Goal: Task Accomplishment & Management: Use online tool/utility

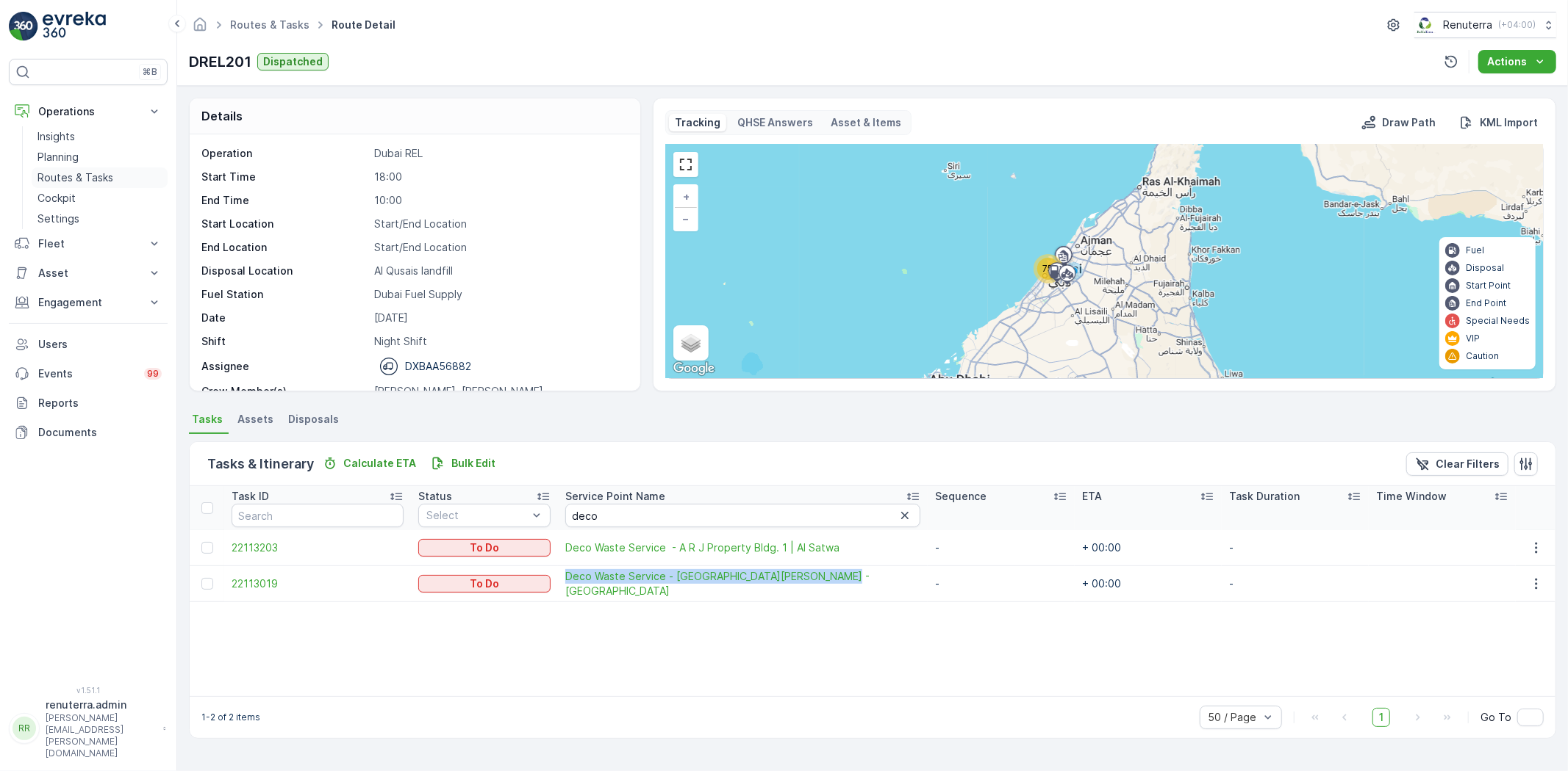
click at [84, 175] on p "Routes & Tasks" at bounding box center [75, 178] width 75 height 15
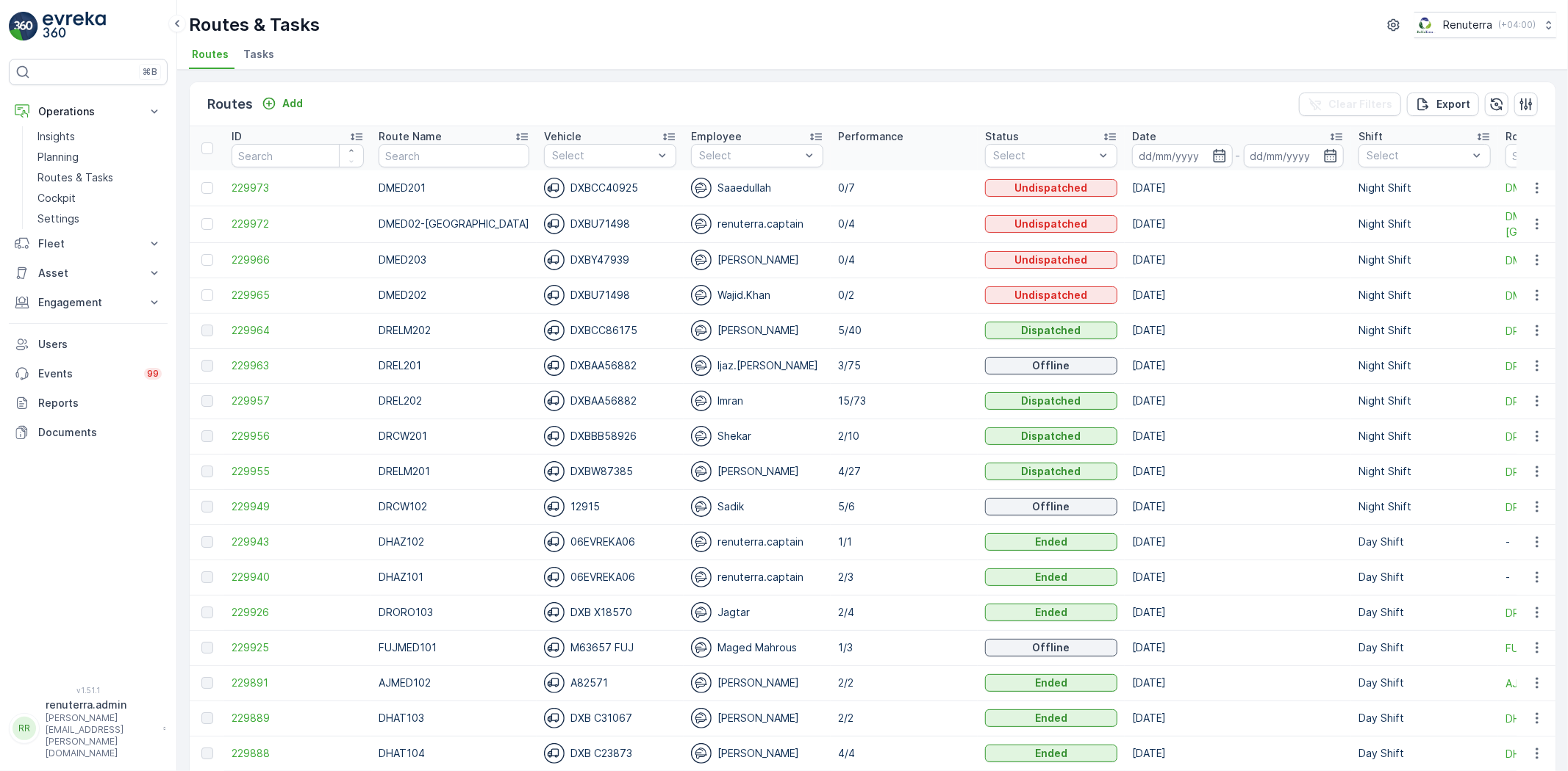
drag, startPoint x: 122, startPoint y: 166, endPoint x: 0, endPoint y: -38, distance: 237.7
drag, startPoint x: 0, startPoint y: -38, endPoint x: 525, endPoint y: 76, distance: 537.2
click at [526, 76] on div "Routes Add Clear Filters Export ID Route Name Vehicle Select Employee Select Pe…" at bounding box center [873, 420] width 1391 height 702
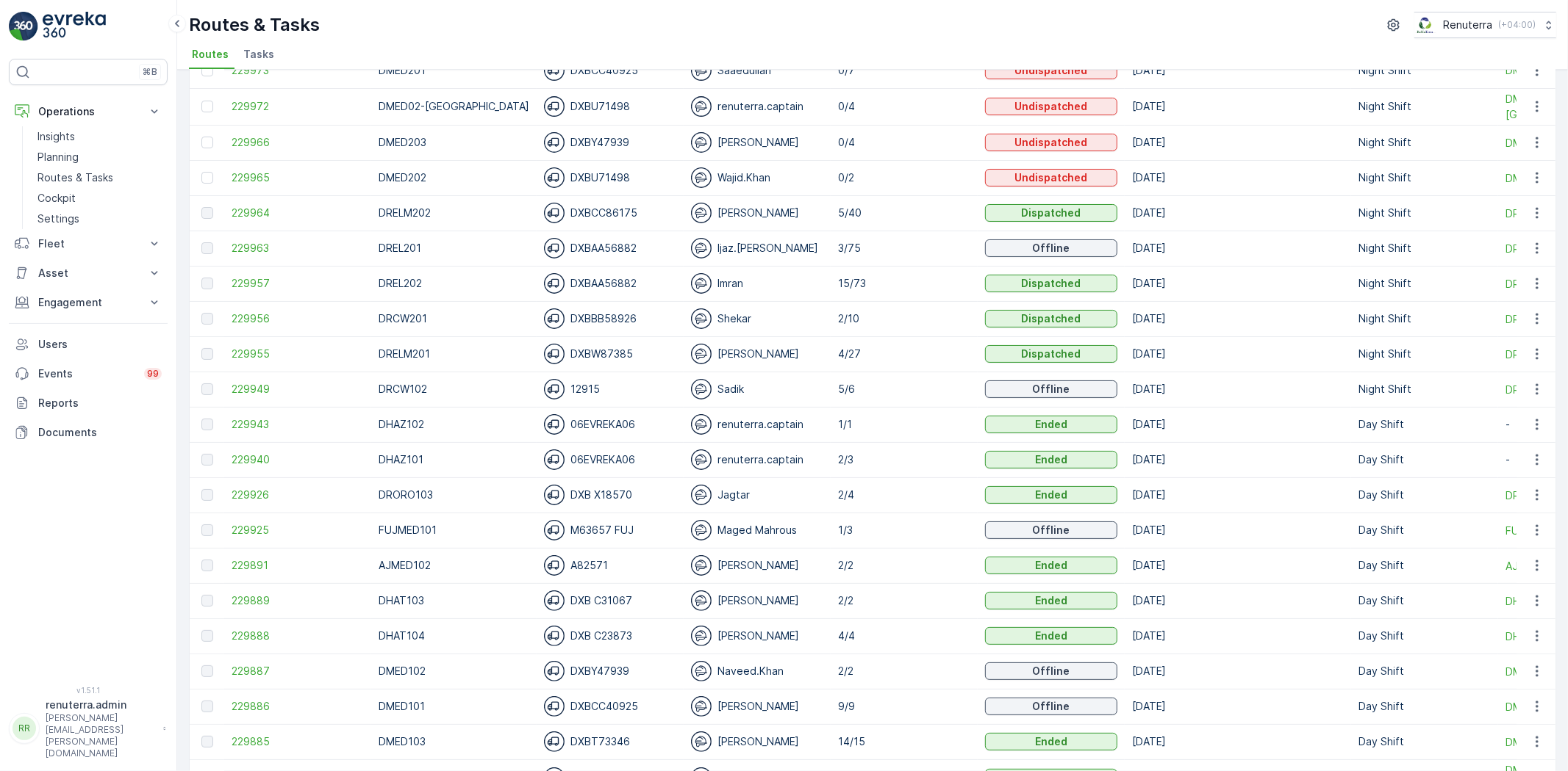
scroll to position [163, 0]
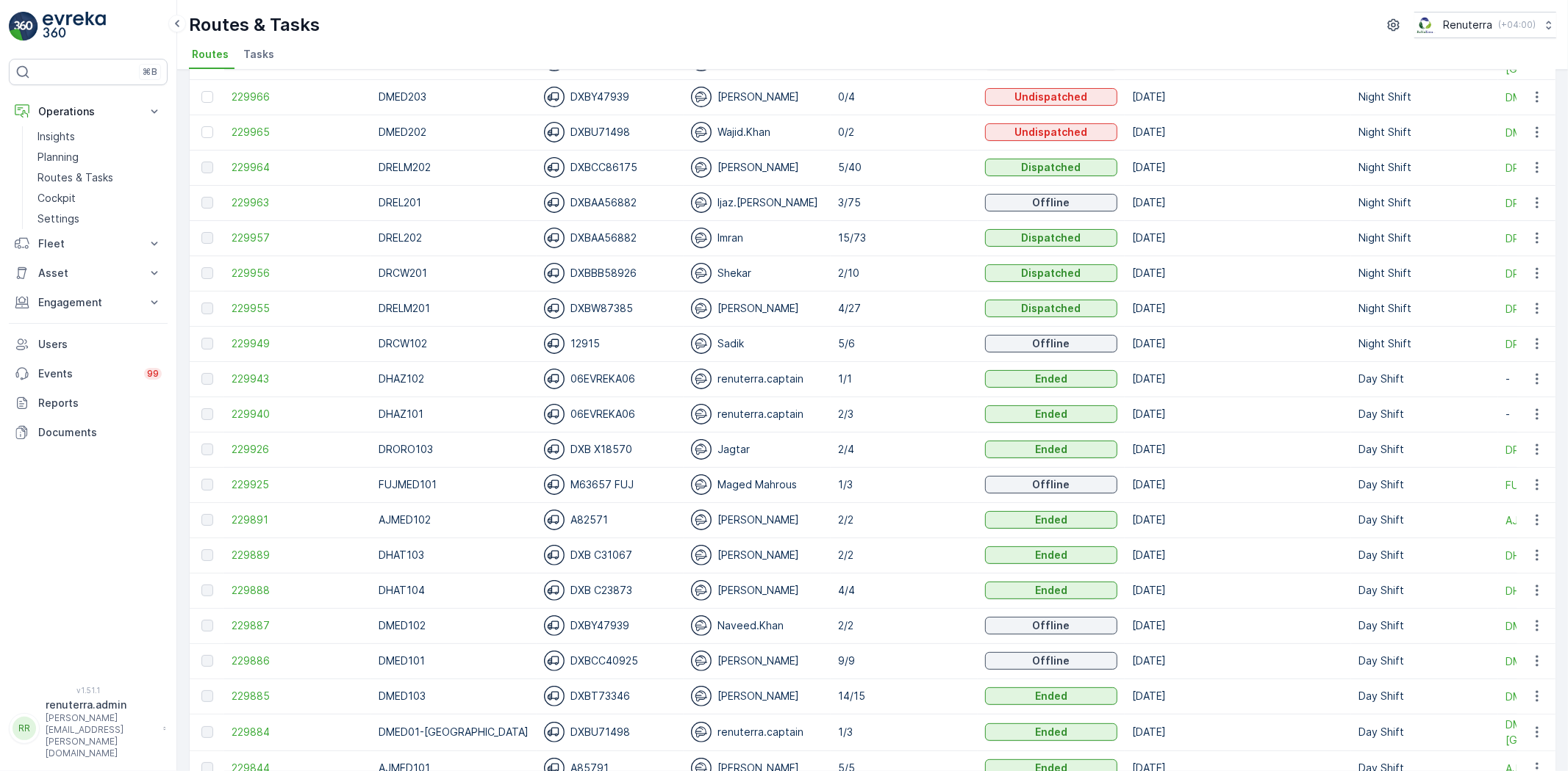
drag, startPoint x: 305, startPoint y: 354, endPoint x: 147, endPoint y: 517, distance: 227.0
click at [135, 523] on div "⌘B Operations Insights Planning Routes & Tasks Cockpit Settings Fleet Live Trac…" at bounding box center [89, 363] width 159 height 610
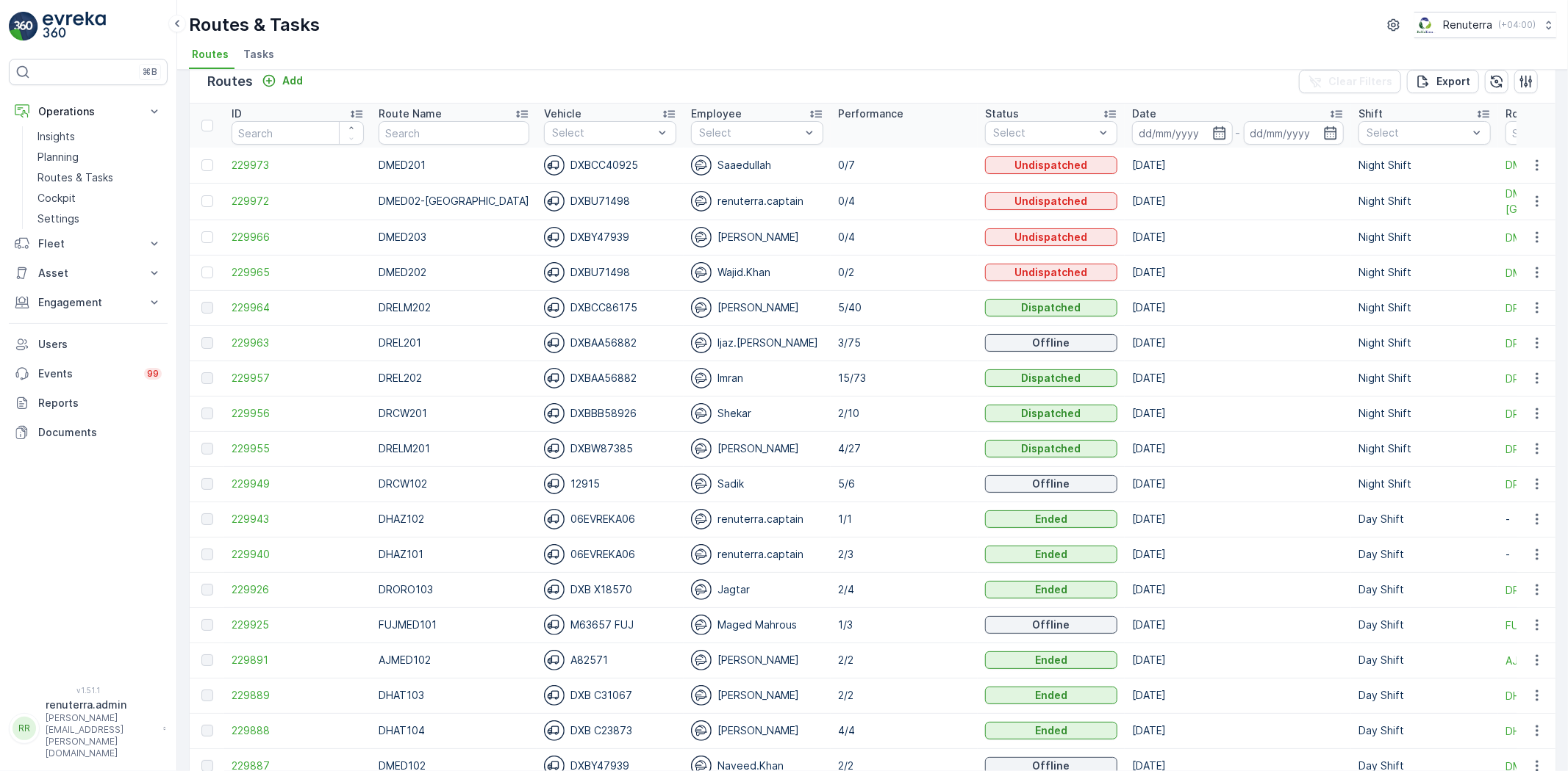
scroll to position [0, 0]
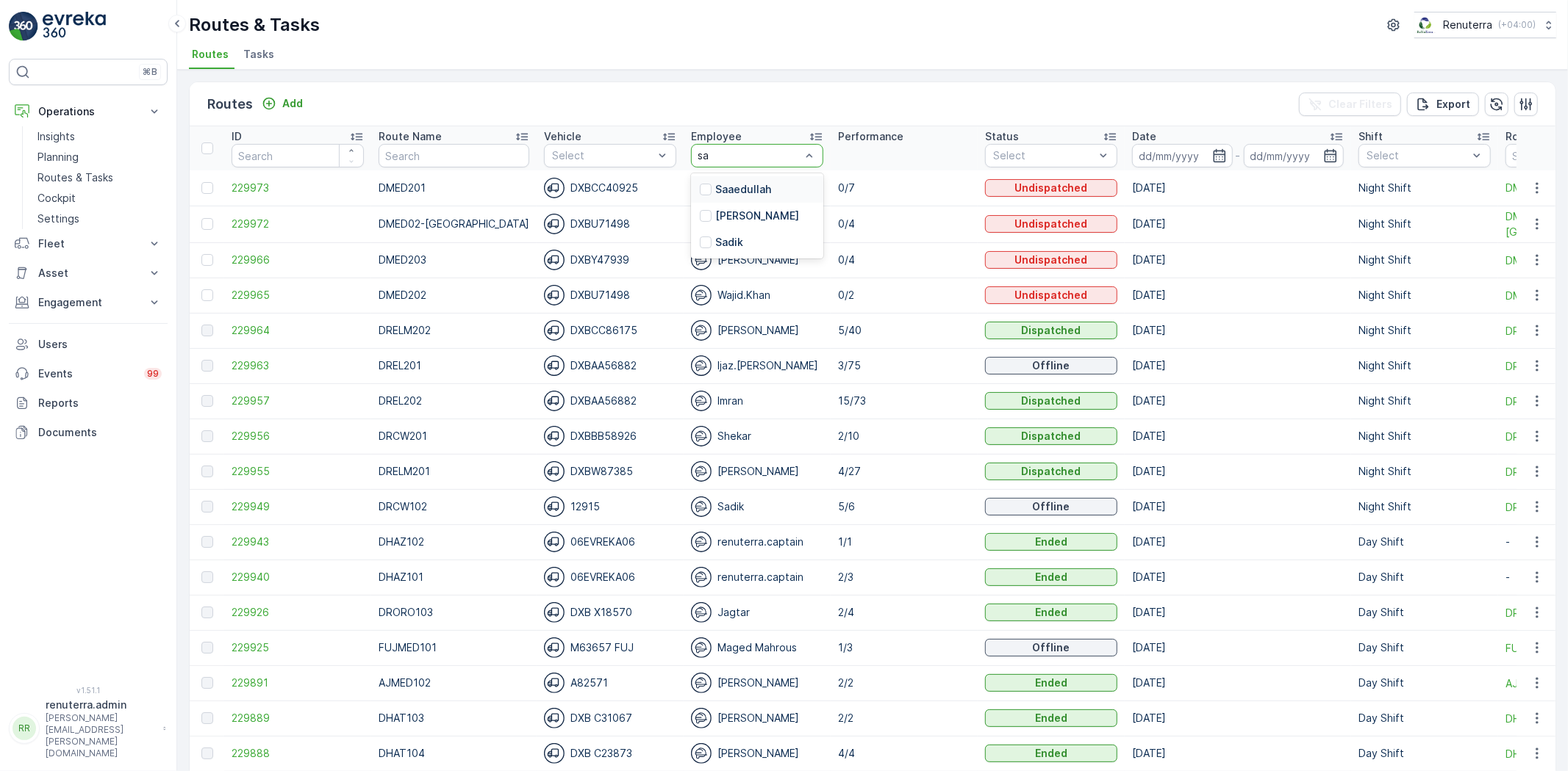
type input "sad"
click at [740, 207] on td "renuterra.captain" at bounding box center [757, 224] width 147 height 37
type input "sadik"
click at [735, 192] on div "Sadik" at bounding box center [757, 190] width 132 height 27
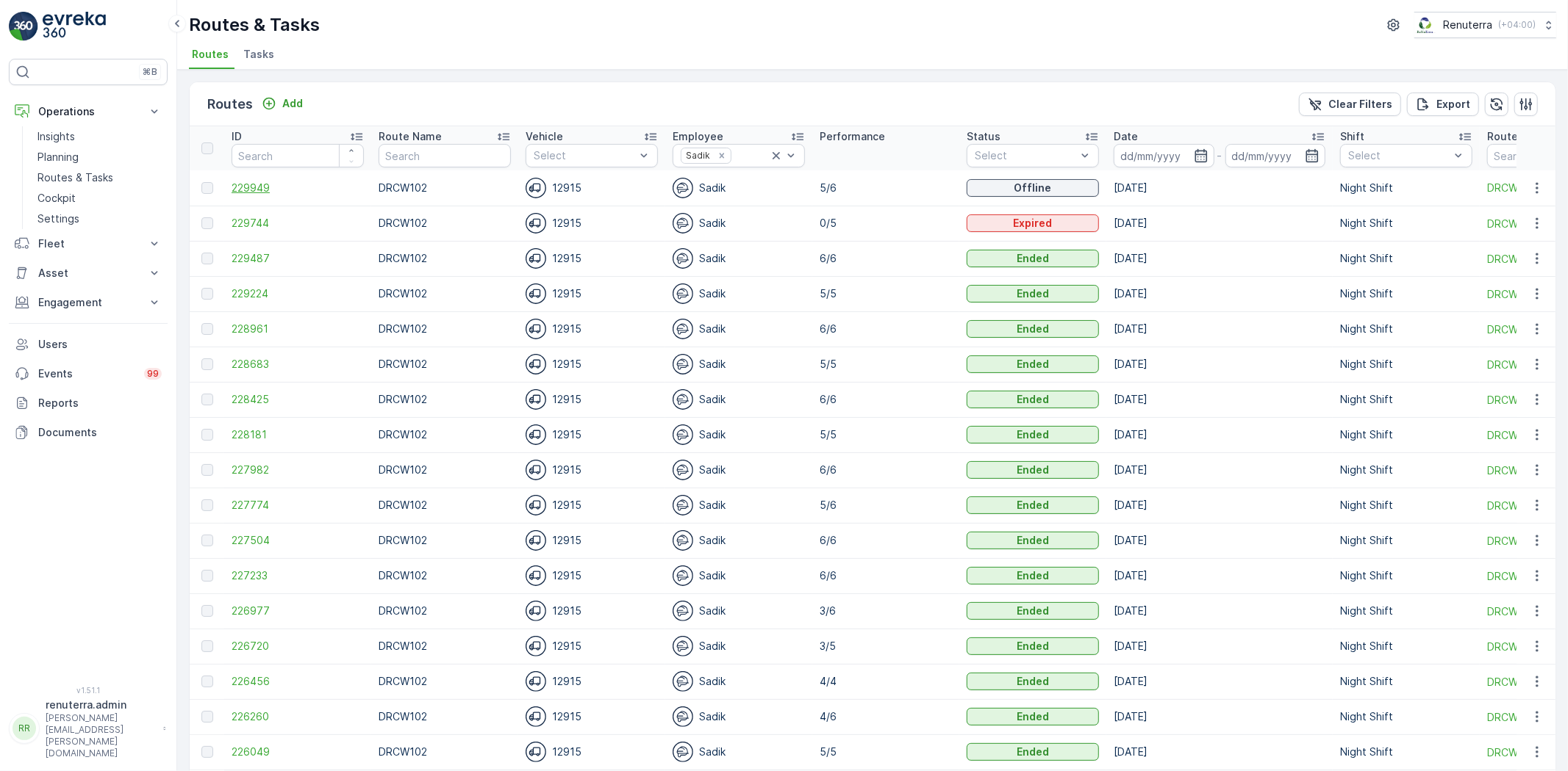
click at [259, 188] on span "229949" at bounding box center [298, 188] width 132 height 15
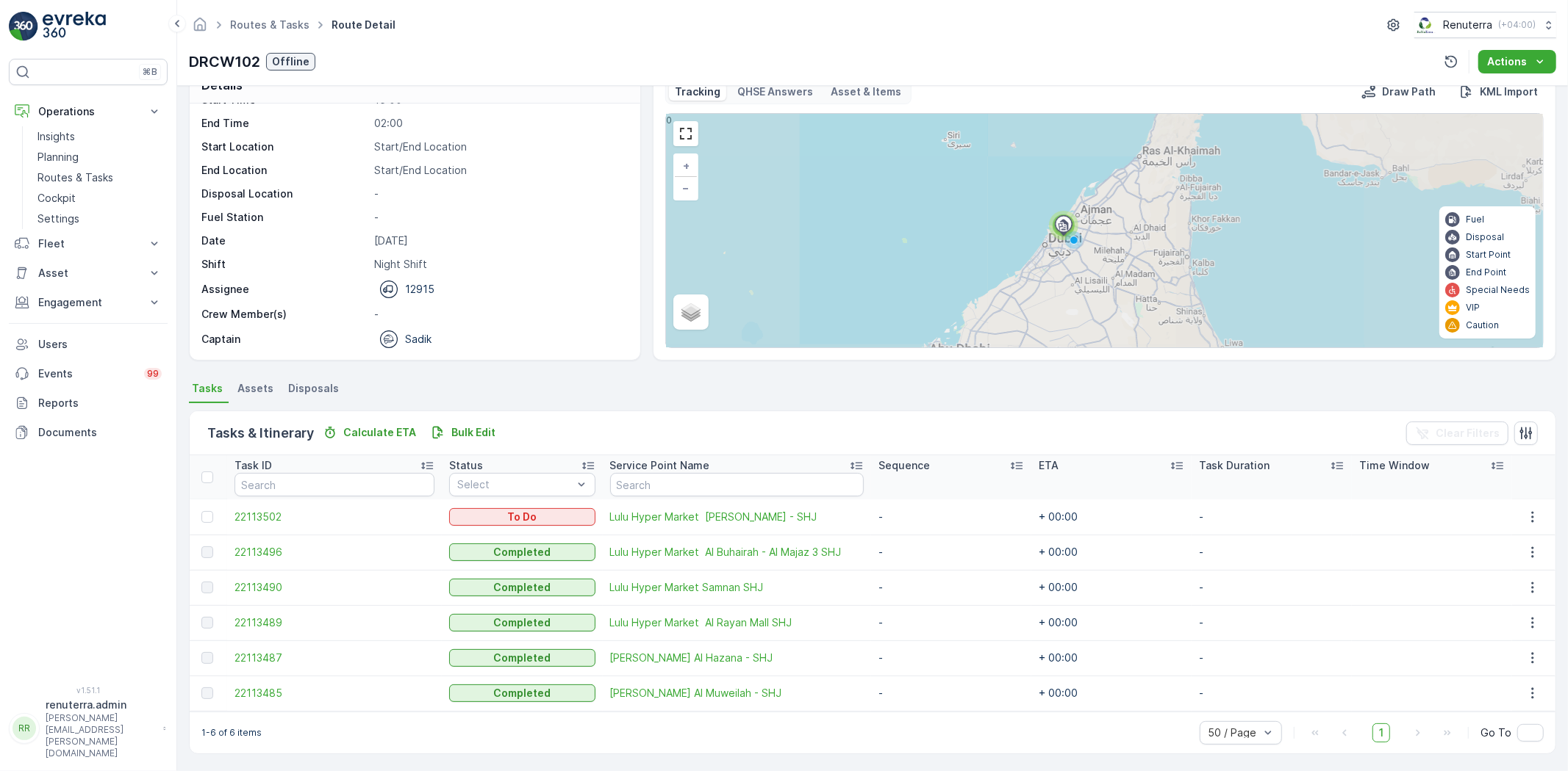
scroll to position [33, 0]
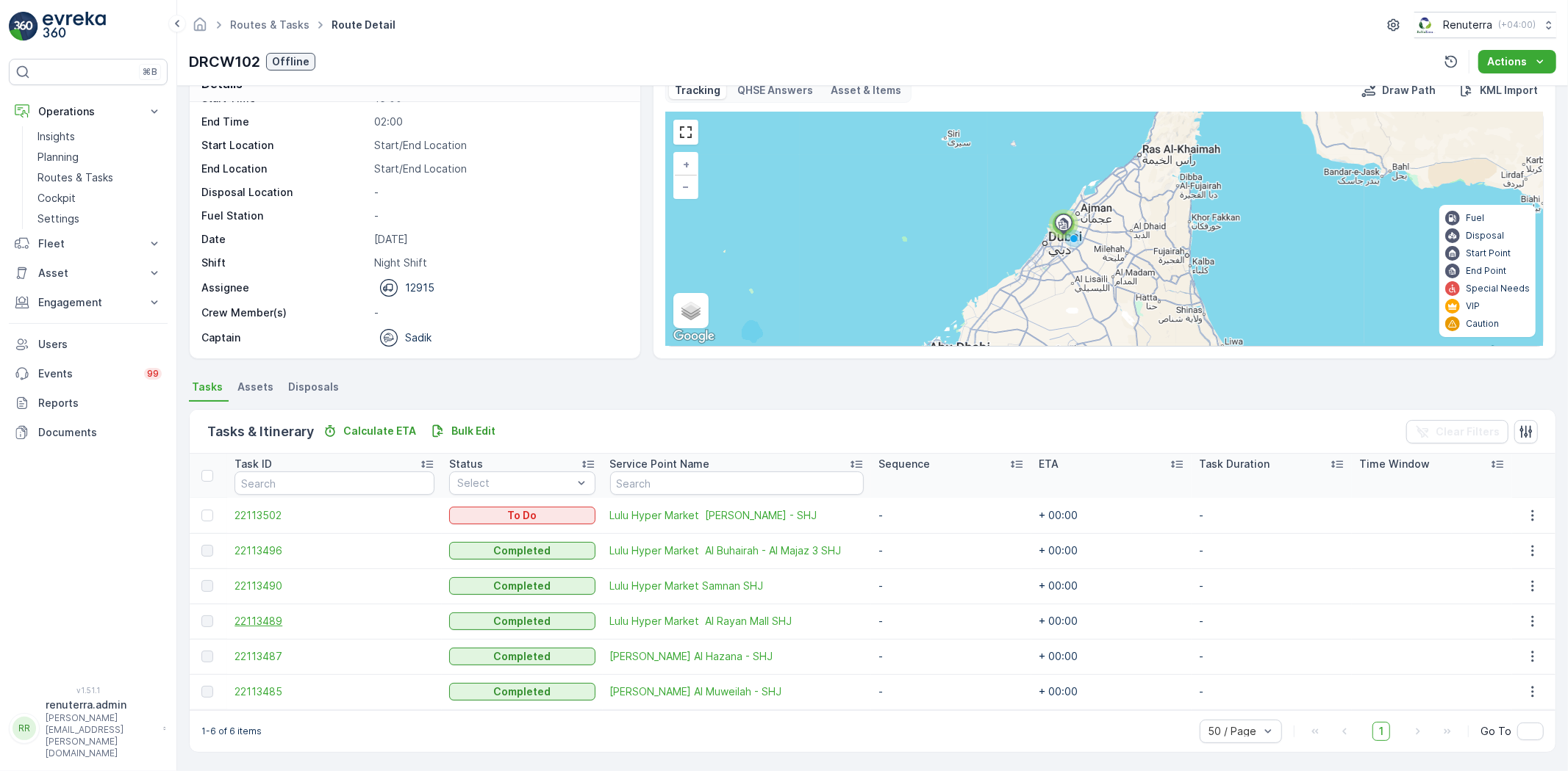
click at [277, 618] on span "22113489" at bounding box center [334, 621] width 200 height 15
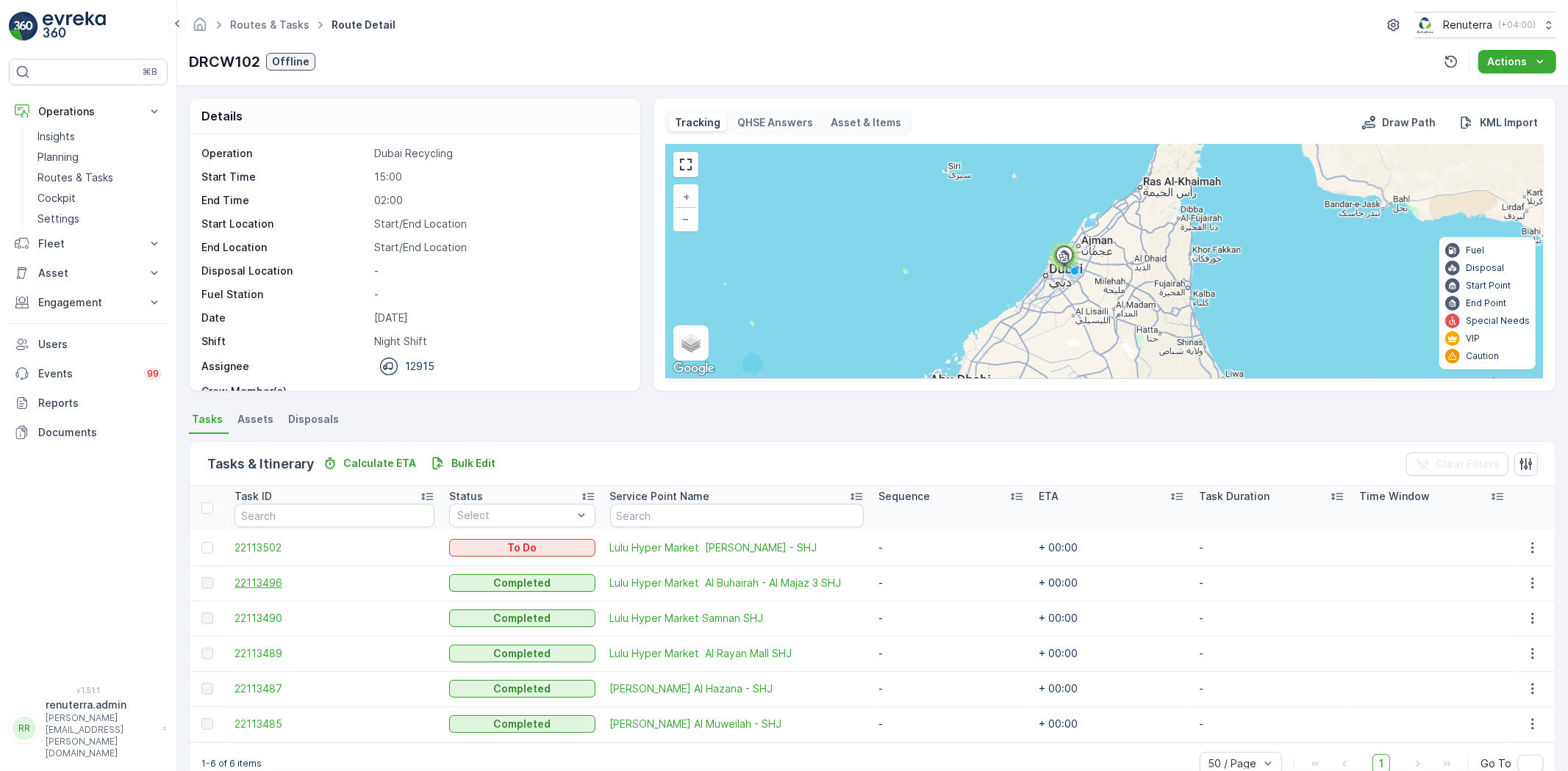
click at [265, 583] on span "22113496" at bounding box center [334, 584] width 200 height 15
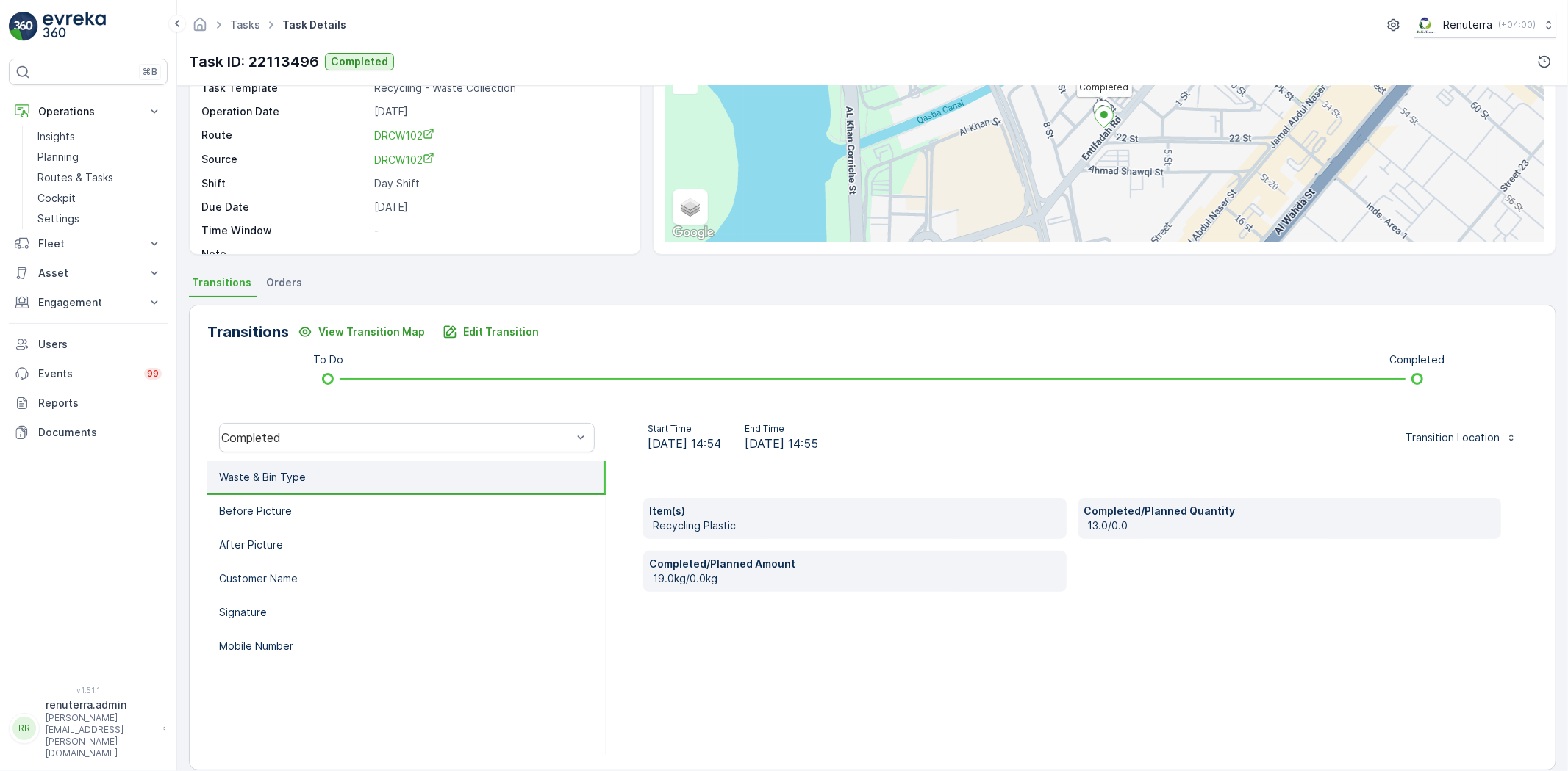
scroll to position [154, 0]
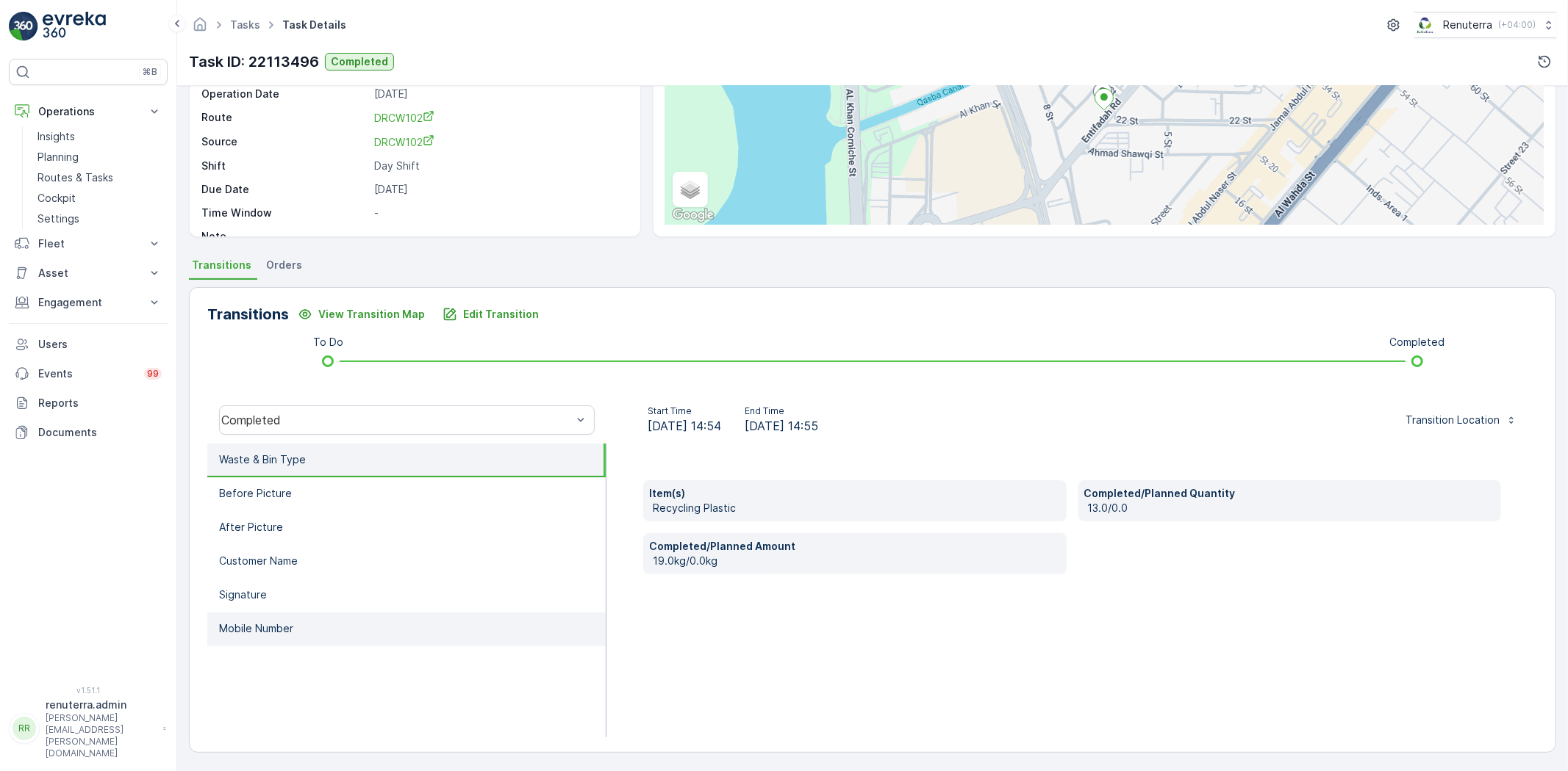
click at [290, 633] on li "Mobile Number" at bounding box center [407, 630] width 398 height 33
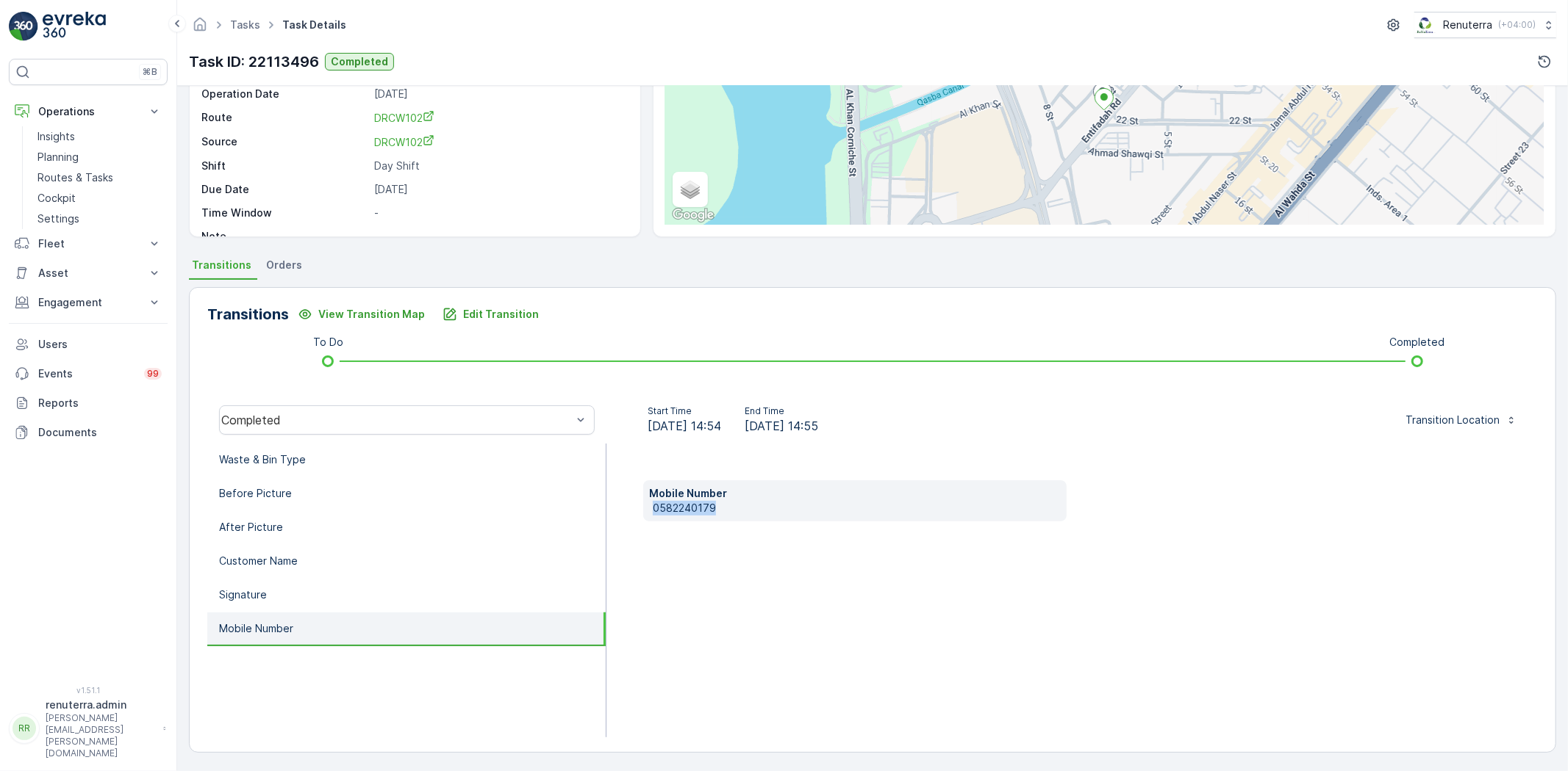
drag, startPoint x: 649, startPoint y: 504, endPoint x: 744, endPoint y: 507, distance: 95.0
click at [744, 507] on div "Mobile Number [PHONE_NUMBER]" at bounding box center [855, 501] width 423 height 41
drag, startPoint x: 695, startPoint y: 496, endPoint x: 659, endPoint y: 508, distance: 37.9
click at [659, 508] on p "0582240179" at bounding box center [857, 508] width 408 height 15
drag, startPoint x: 650, startPoint y: 508, endPoint x: 730, endPoint y: 511, distance: 80.1
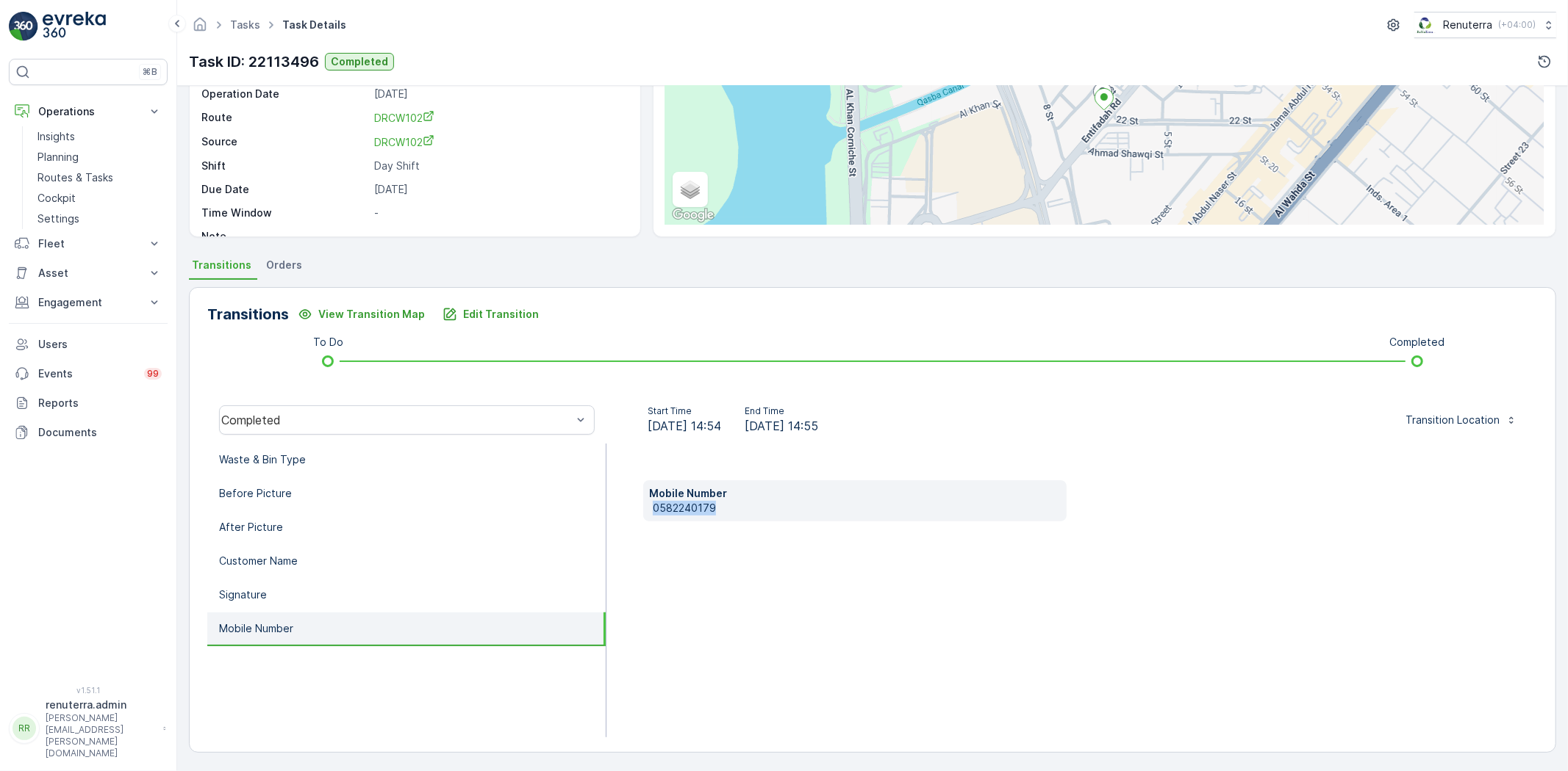
click at [730, 511] on div "Mobile Number [PHONE_NUMBER]" at bounding box center [855, 501] width 423 height 41
copy p "0582240179"
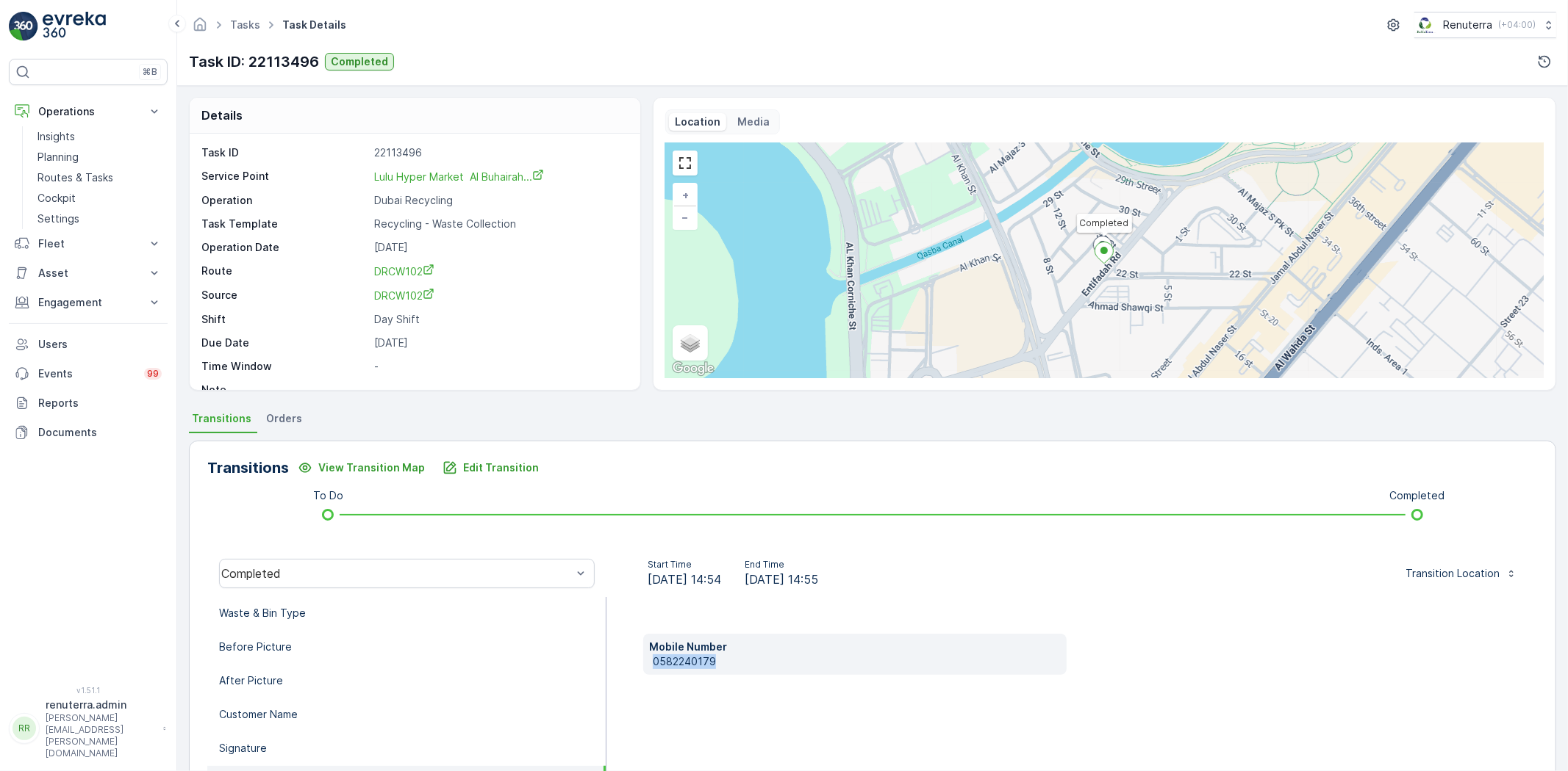
scroll to position [0, 0]
click at [387, 585] on div "Completed" at bounding box center [407, 574] width 376 height 29
click at [378, 610] on li "Waste & Bin Type" at bounding box center [407, 615] width 398 height 33
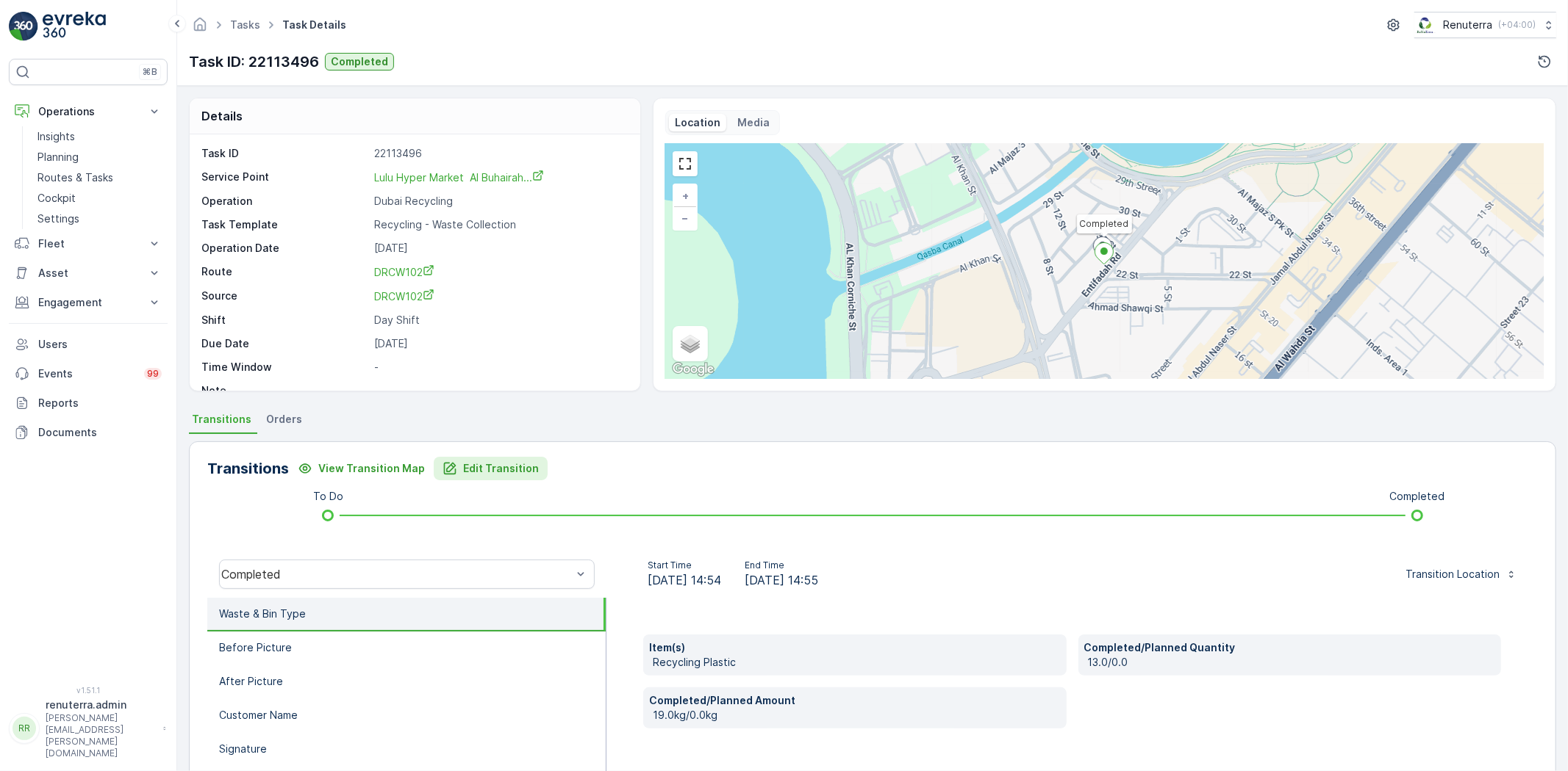
click at [502, 457] on button "Edit Transition" at bounding box center [490, 468] width 114 height 23
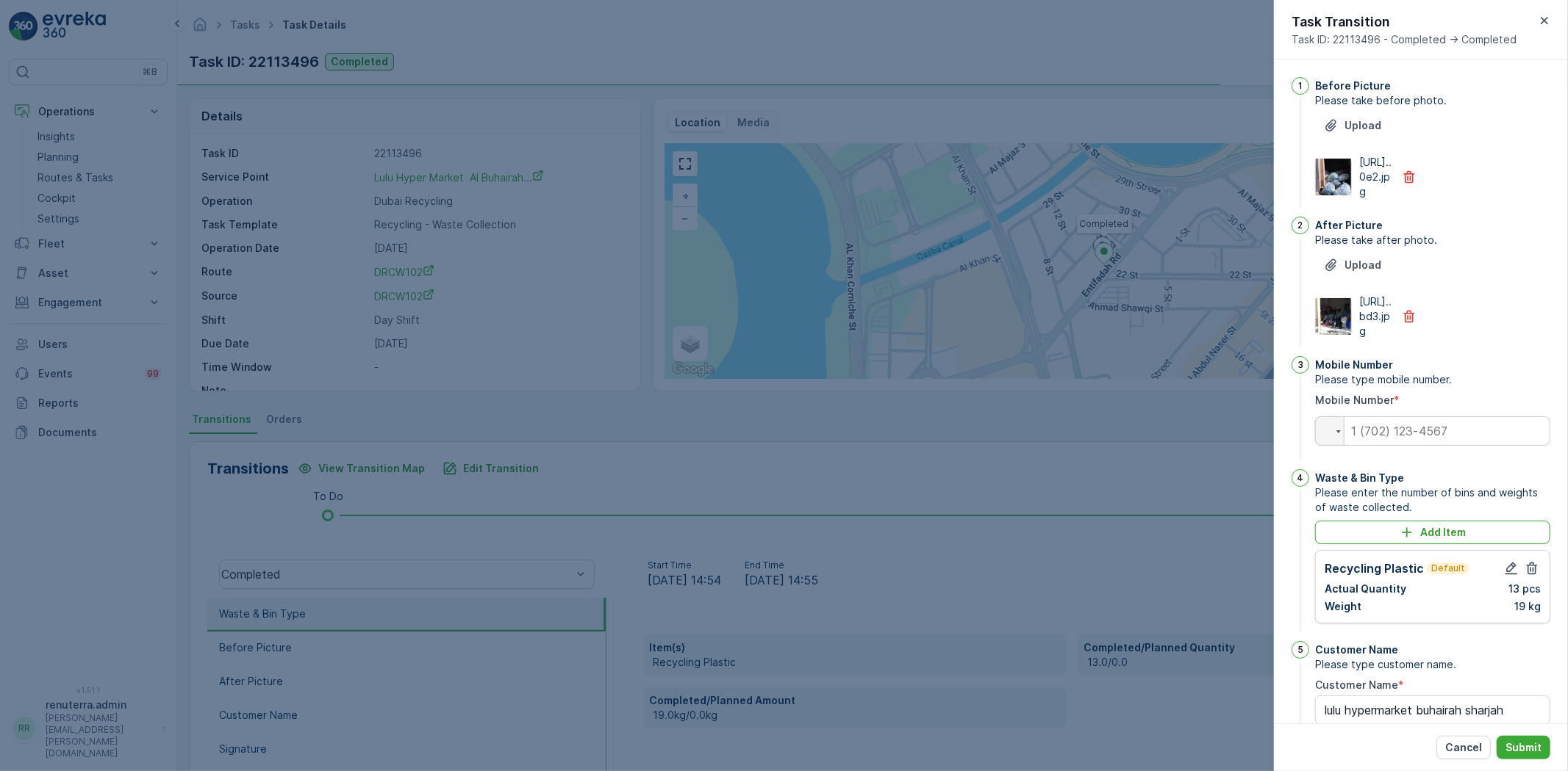
scroll to position [258, 0]
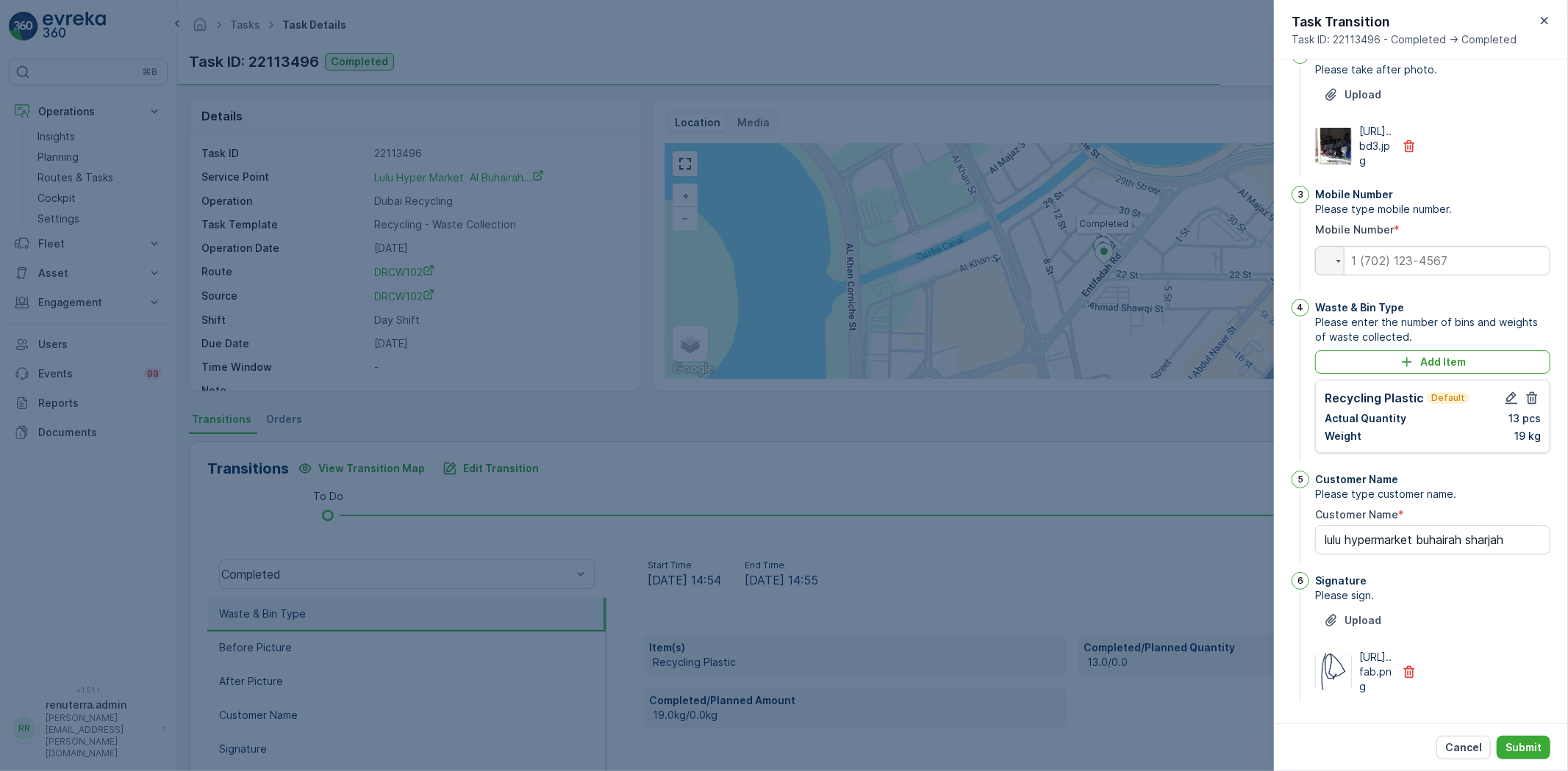
type Name "lulu hypermarket buhairah sharjah"
click at [1432, 246] on input "tel" at bounding box center [1432, 260] width 235 height 29
paste input "0582240179"
type input "0582240179"
type Name "lulu hypermarket buhairah sharjah"
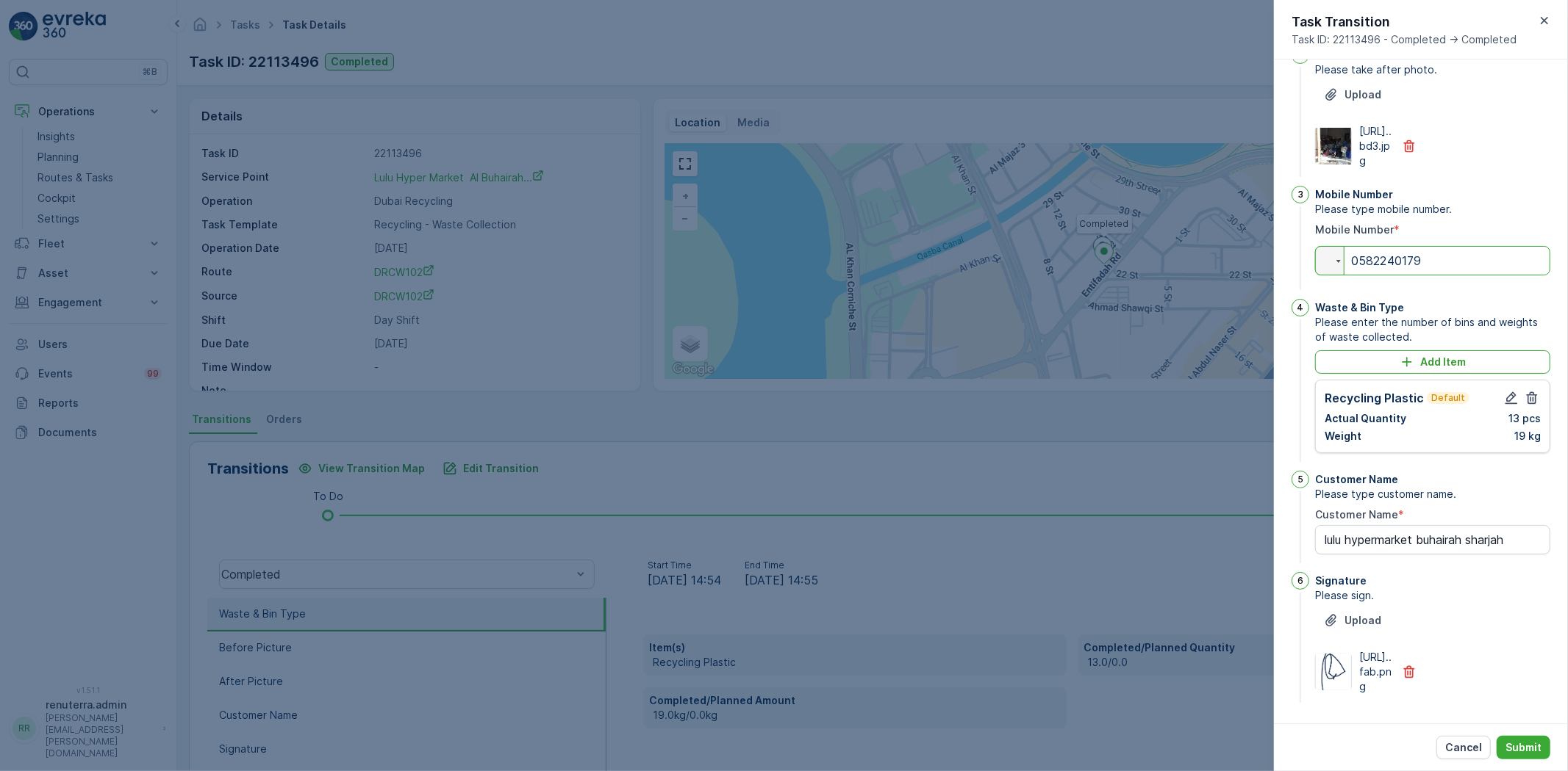
type input "0582240179"
click at [1503, 390] on div at bounding box center [1522, 398] width 38 height 18
click at [1511, 392] on icon "button" at bounding box center [1511, 398] width 13 height 13
type Name "lulu hypermarket buhairah sharjah"
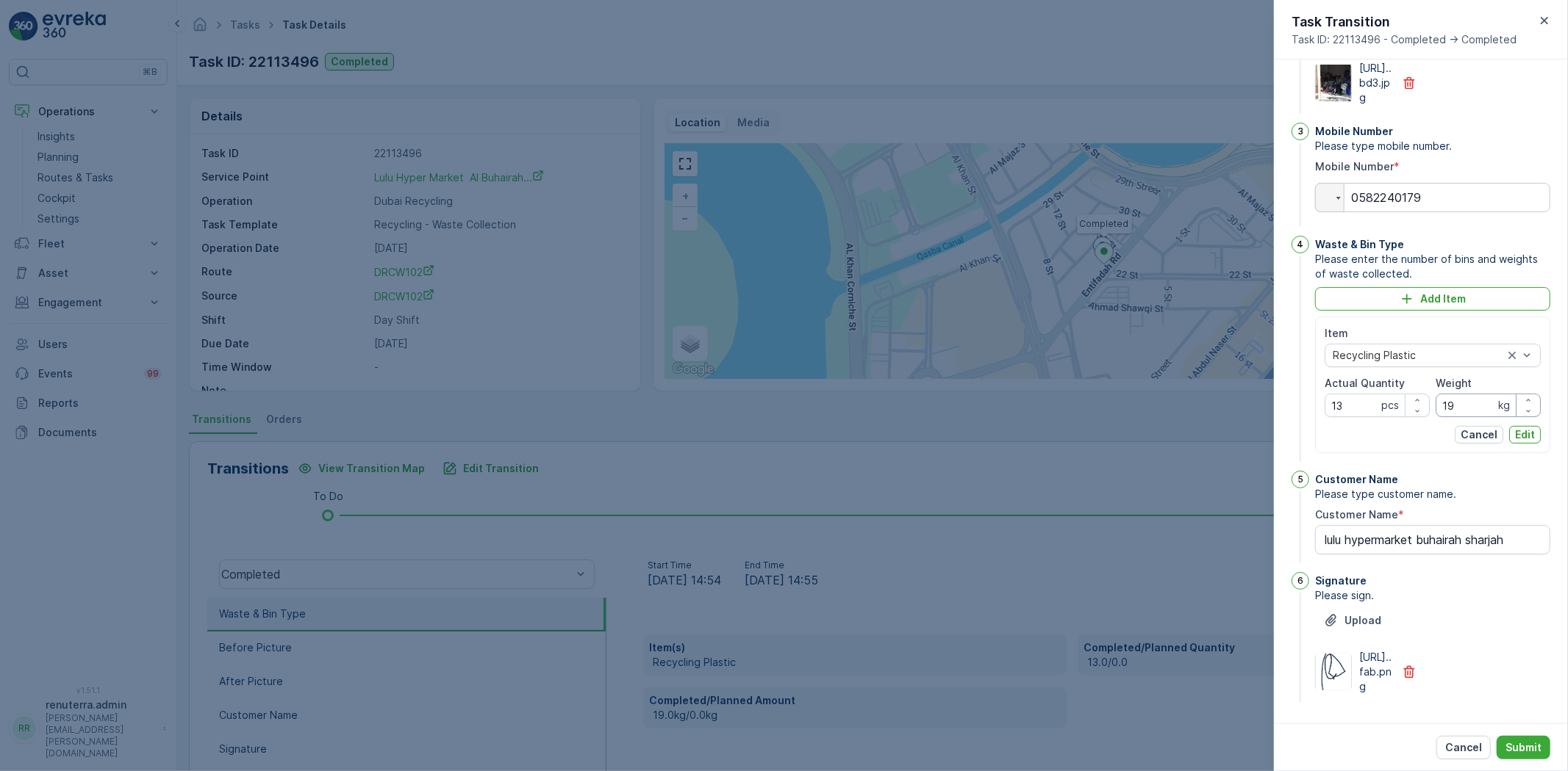
click at [1453, 417] on input "19" at bounding box center [1489, 406] width 105 height 23
type input "1"
type input "91"
click at [1519, 442] on p "Edit" at bounding box center [1524, 435] width 20 height 15
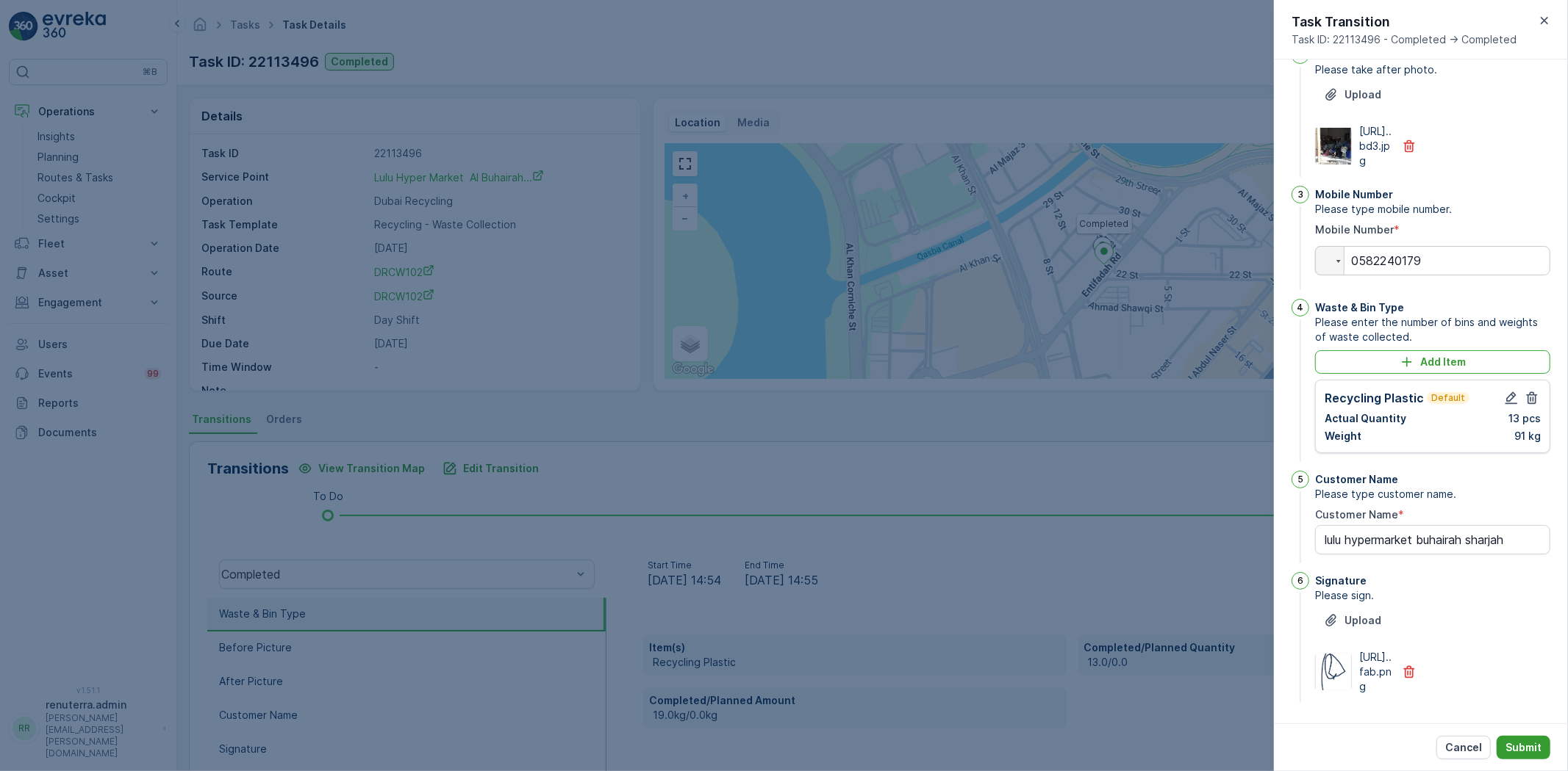
click at [1526, 751] on p "Submit" at bounding box center [1523, 748] width 36 height 15
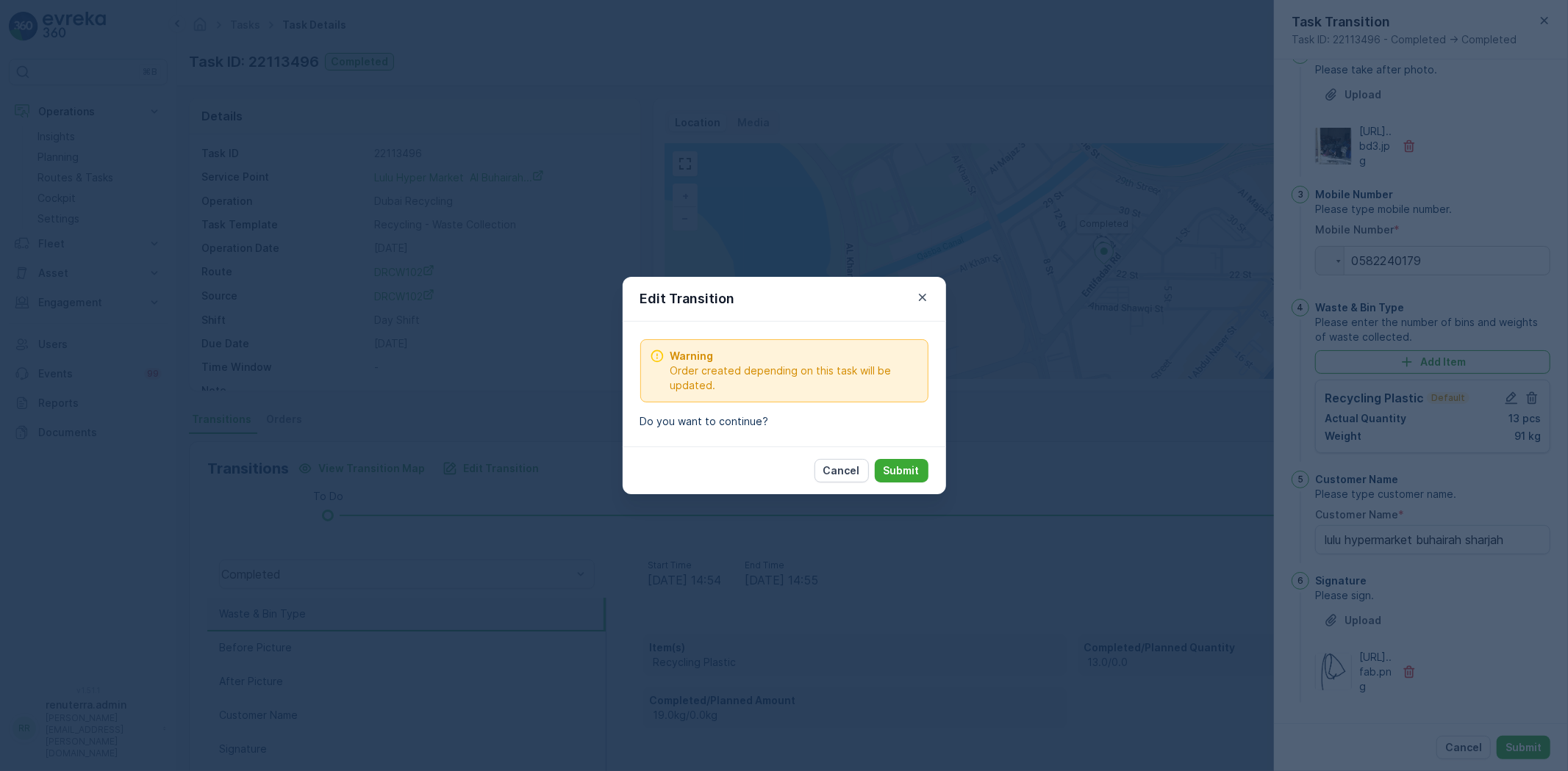
click at [906, 462] on button "Submit" at bounding box center [901, 471] width 54 height 23
type Name "lulu hypermarket buhairah sharjah"
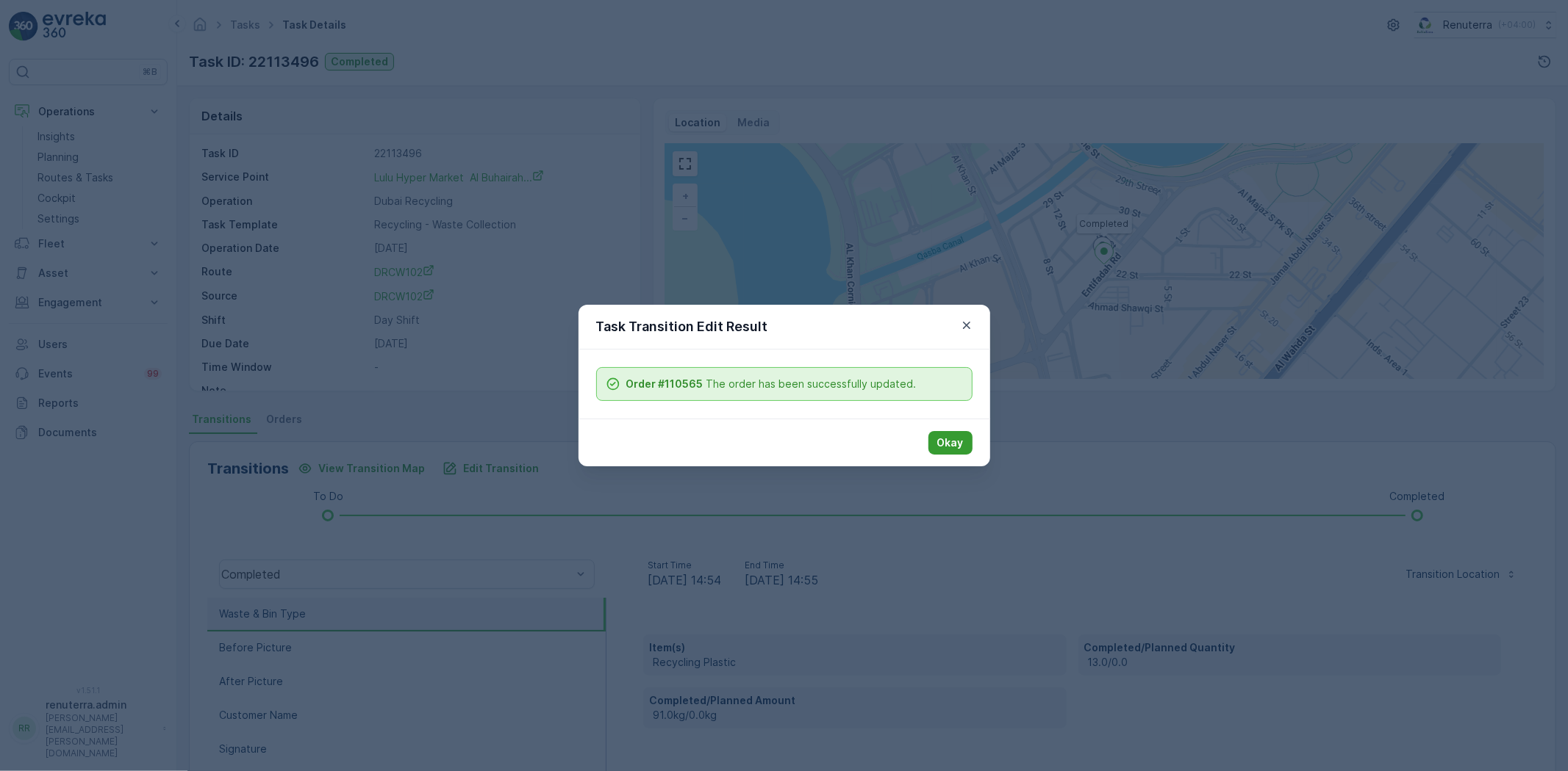
click at [938, 442] on p "Okay" at bounding box center [951, 443] width 27 height 15
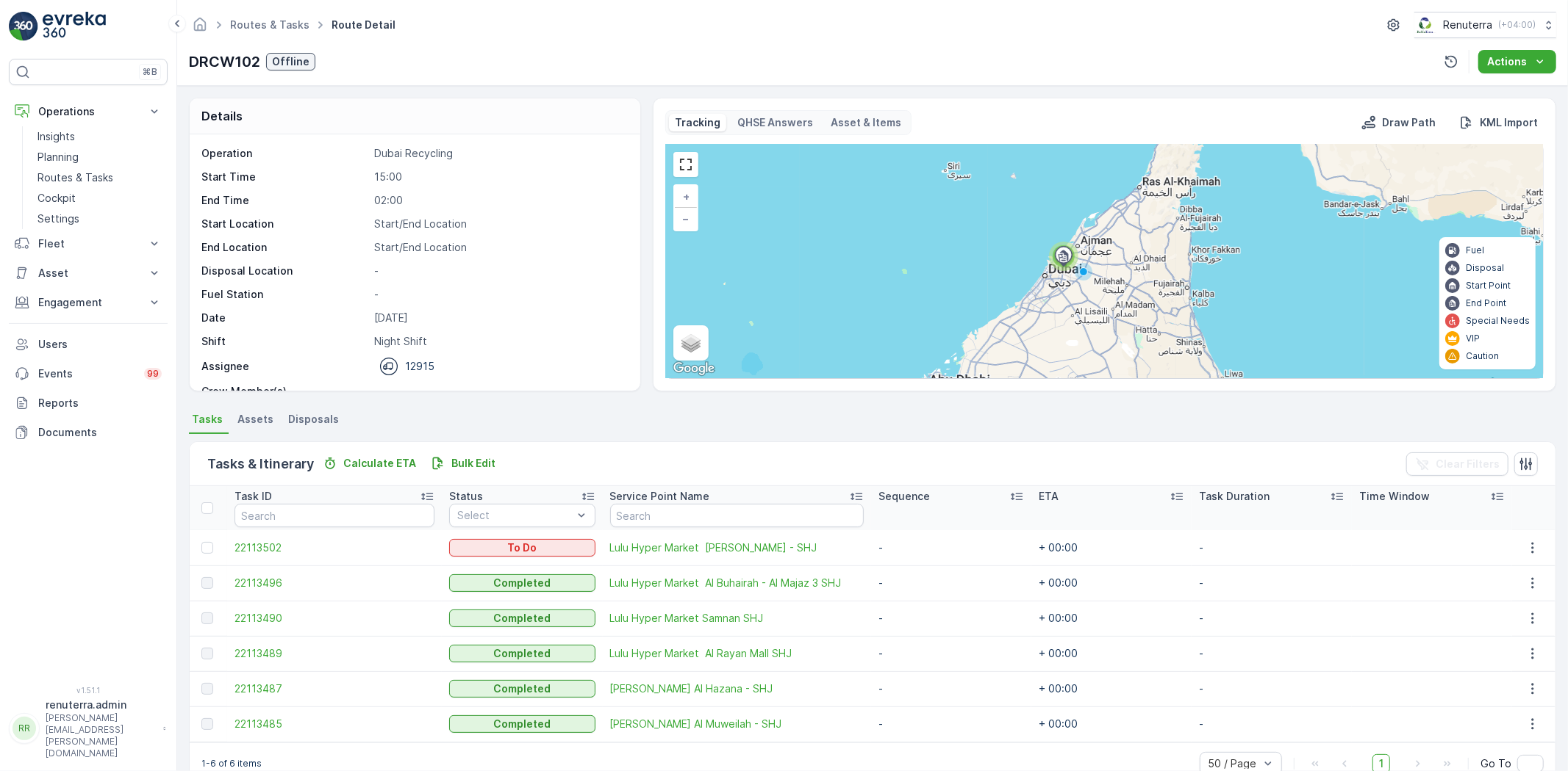
scroll to position [33, 0]
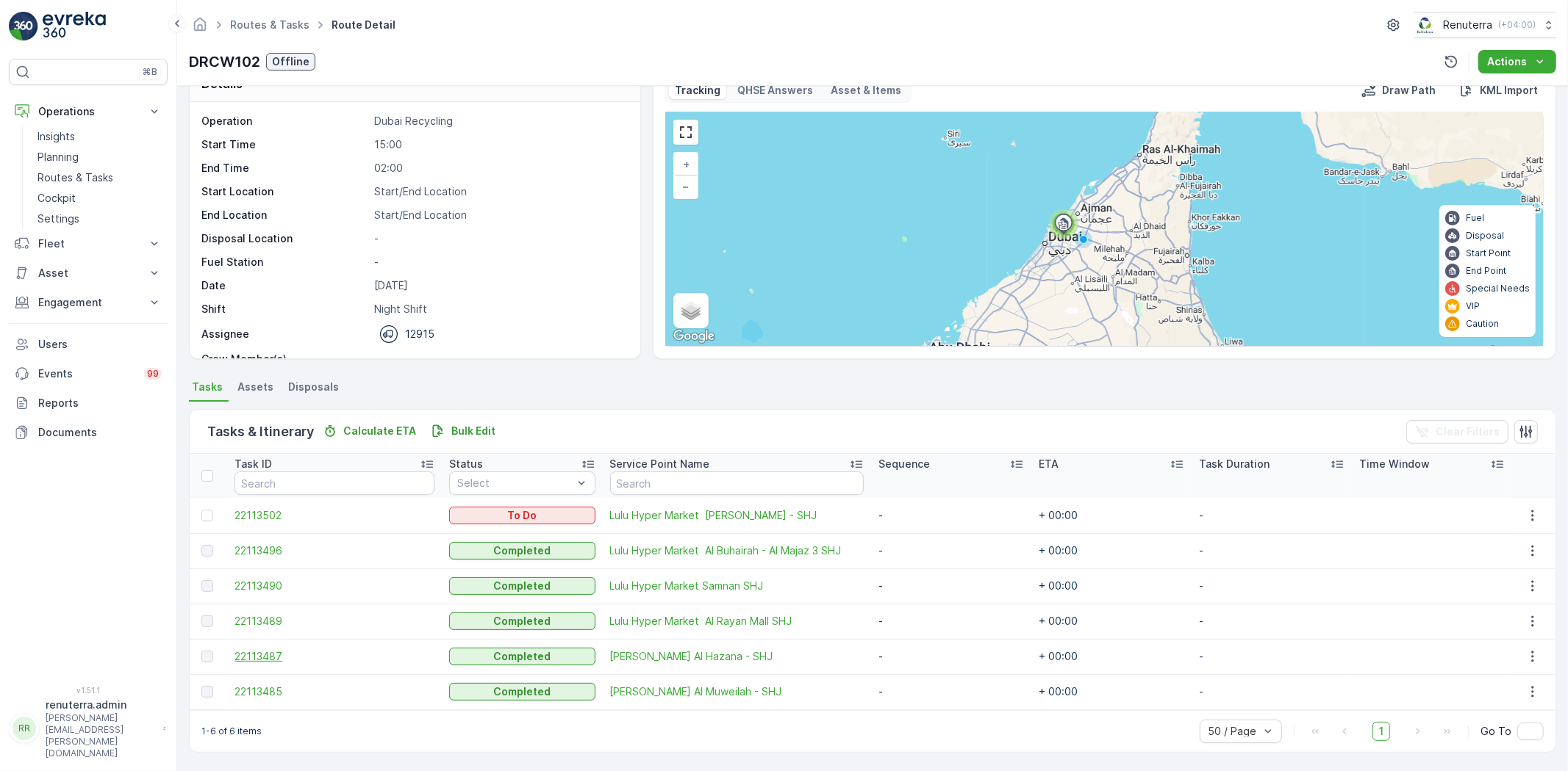
click at [269, 656] on span "22113487" at bounding box center [334, 657] width 200 height 15
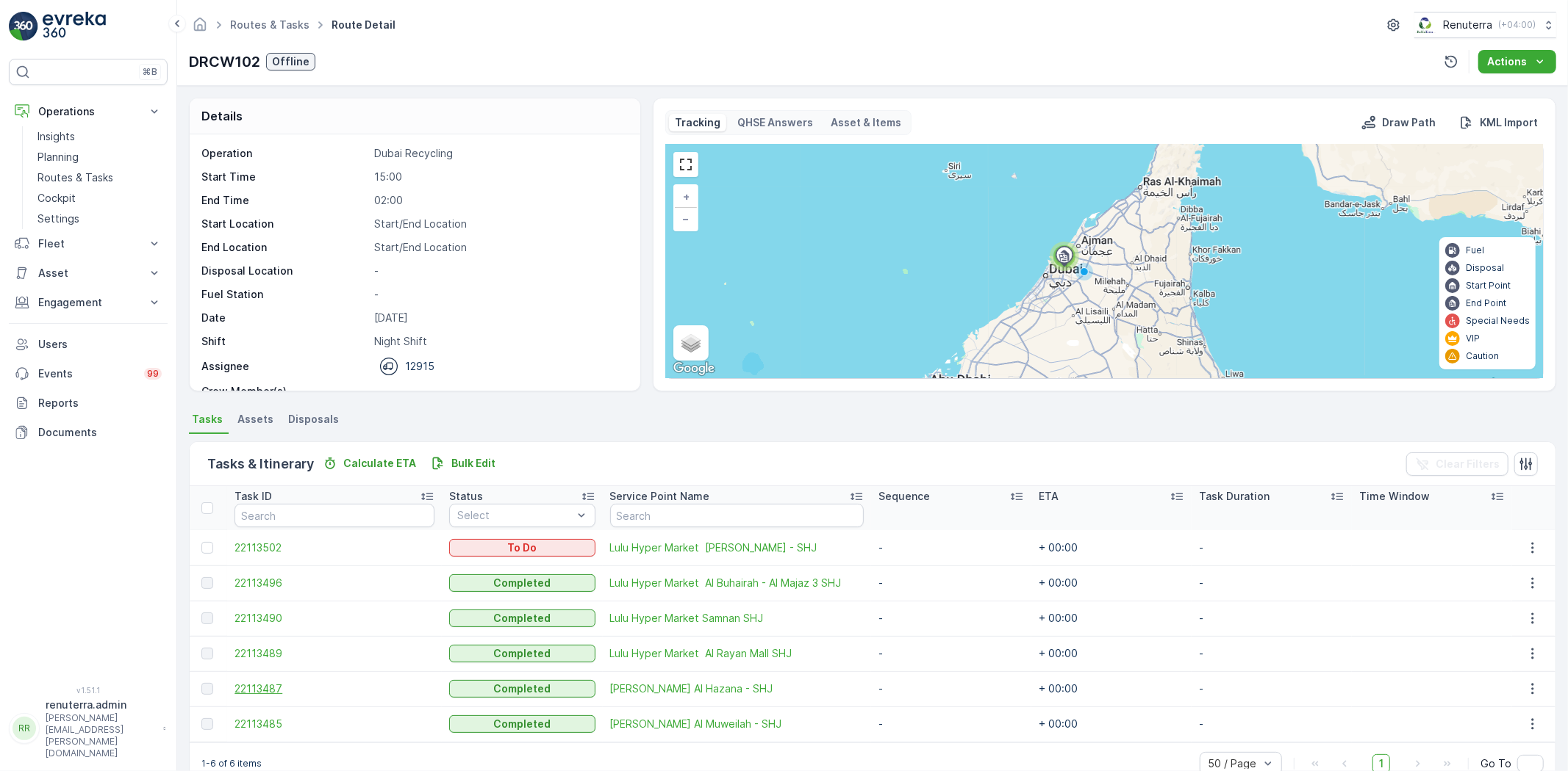
click at [269, 692] on span "22113487" at bounding box center [334, 689] width 200 height 15
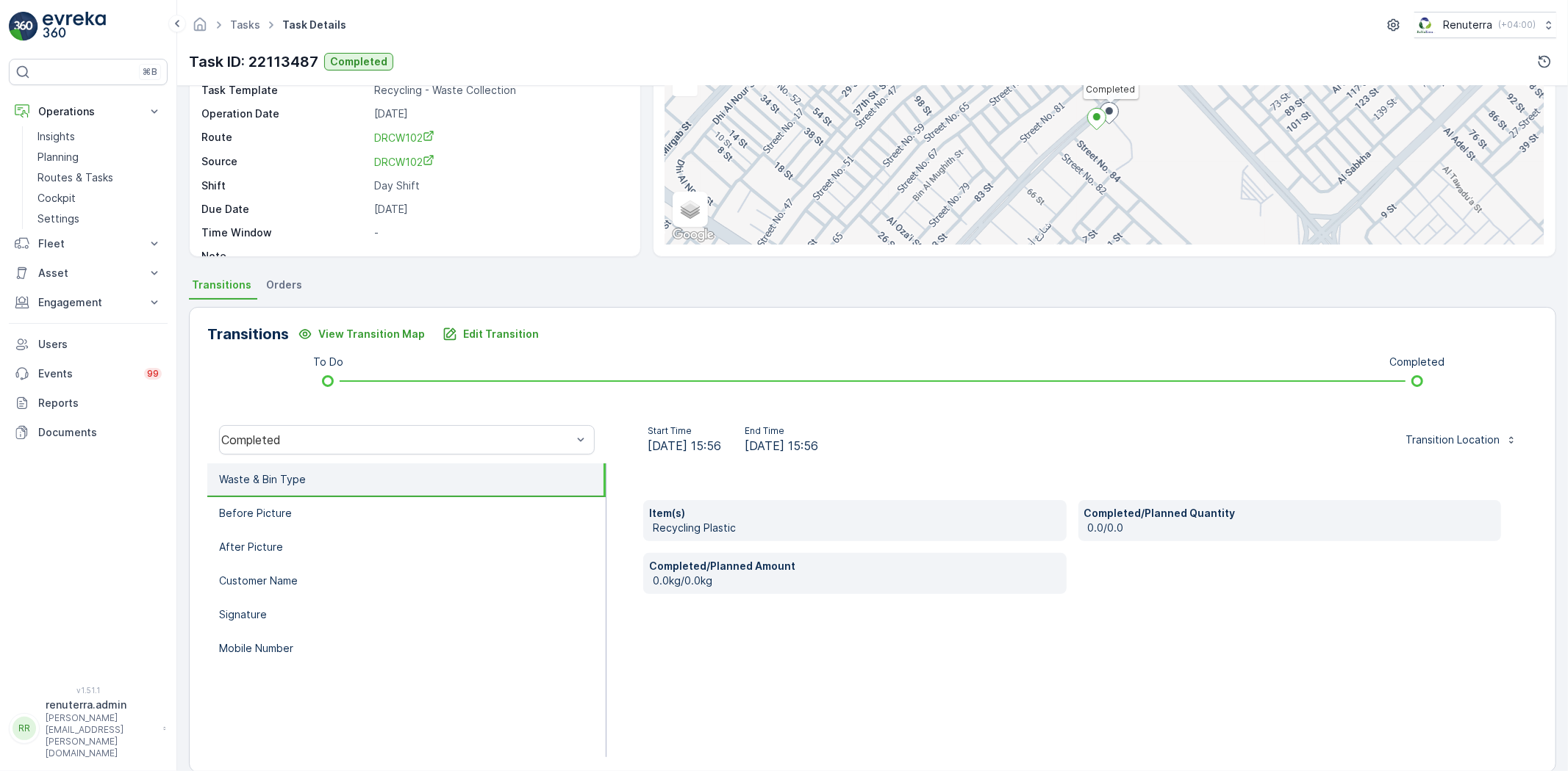
scroll to position [154, 0]
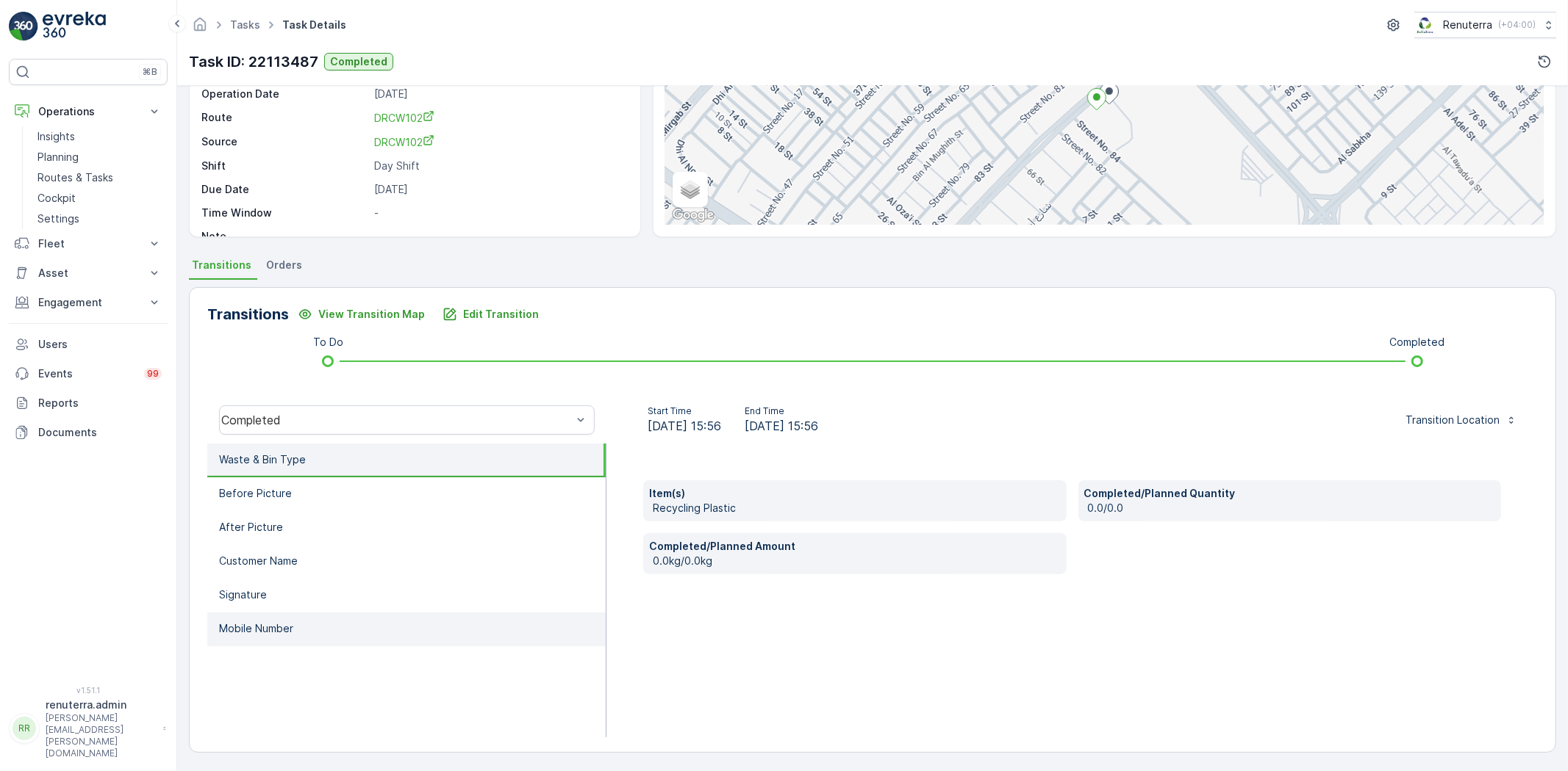
click at [328, 637] on li "Mobile Number" at bounding box center [407, 630] width 398 height 33
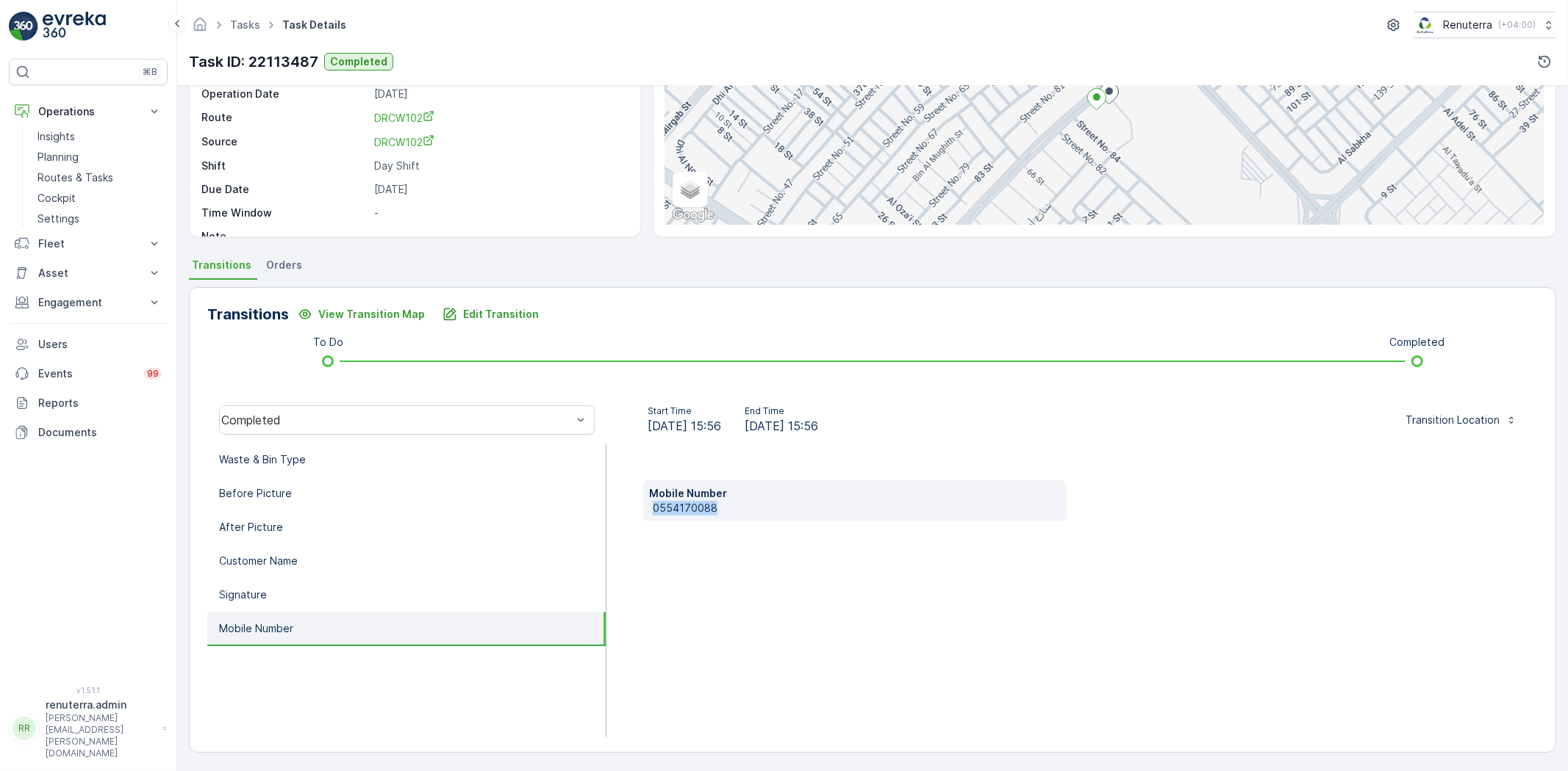
drag, startPoint x: 643, startPoint y: 502, endPoint x: 719, endPoint y: 508, distance: 76.2
click at [735, 511] on div "Mobile Number [PHONE_NUMBER]" at bounding box center [855, 501] width 423 height 41
copy p "0554170088"
click at [280, 472] on li "Waste & Bin Type" at bounding box center [407, 461] width 398 height 33
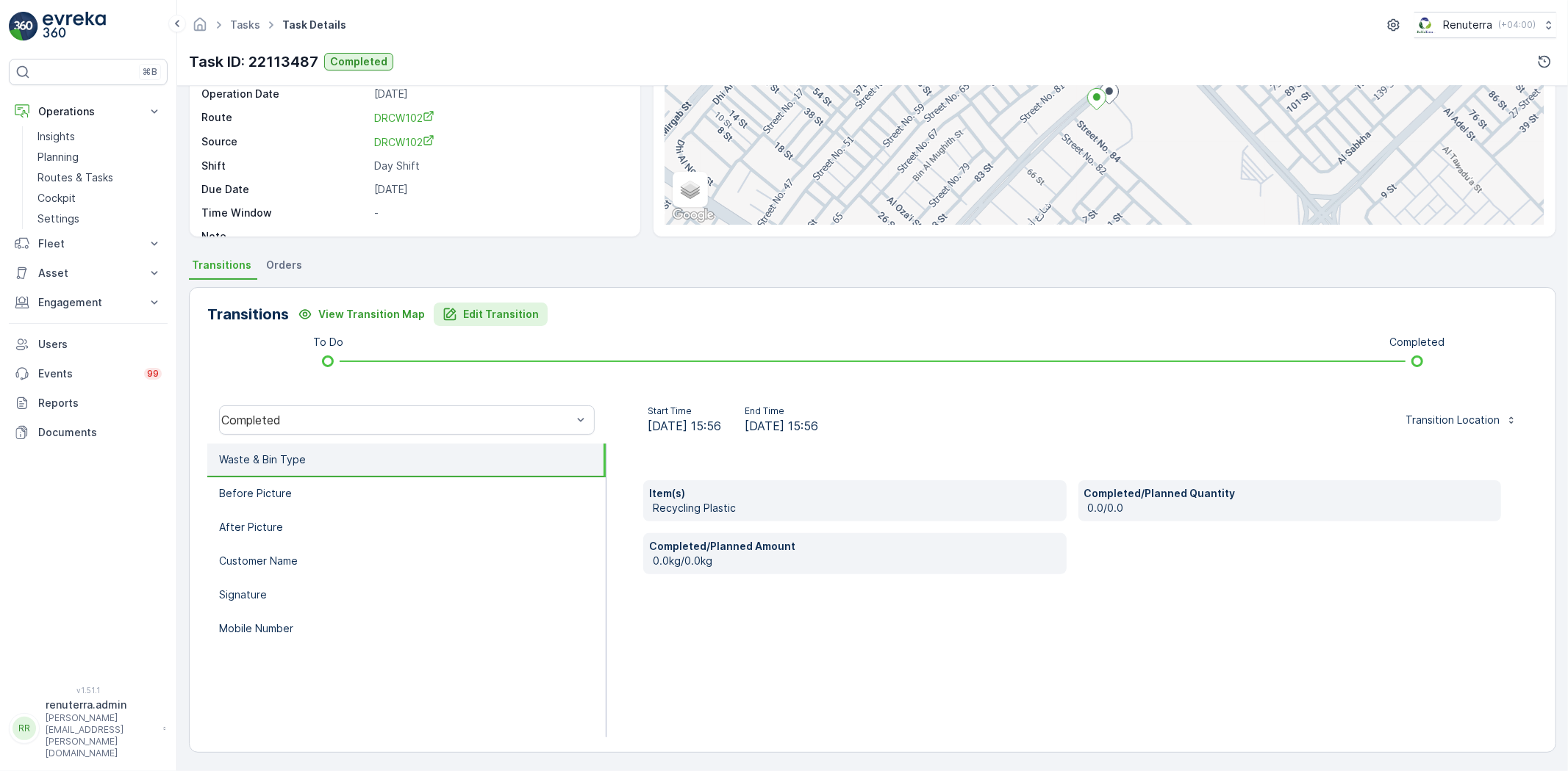
click at [489, 318] on p "Edit Transition" at bounding box center [500, 314] width 75 height 15
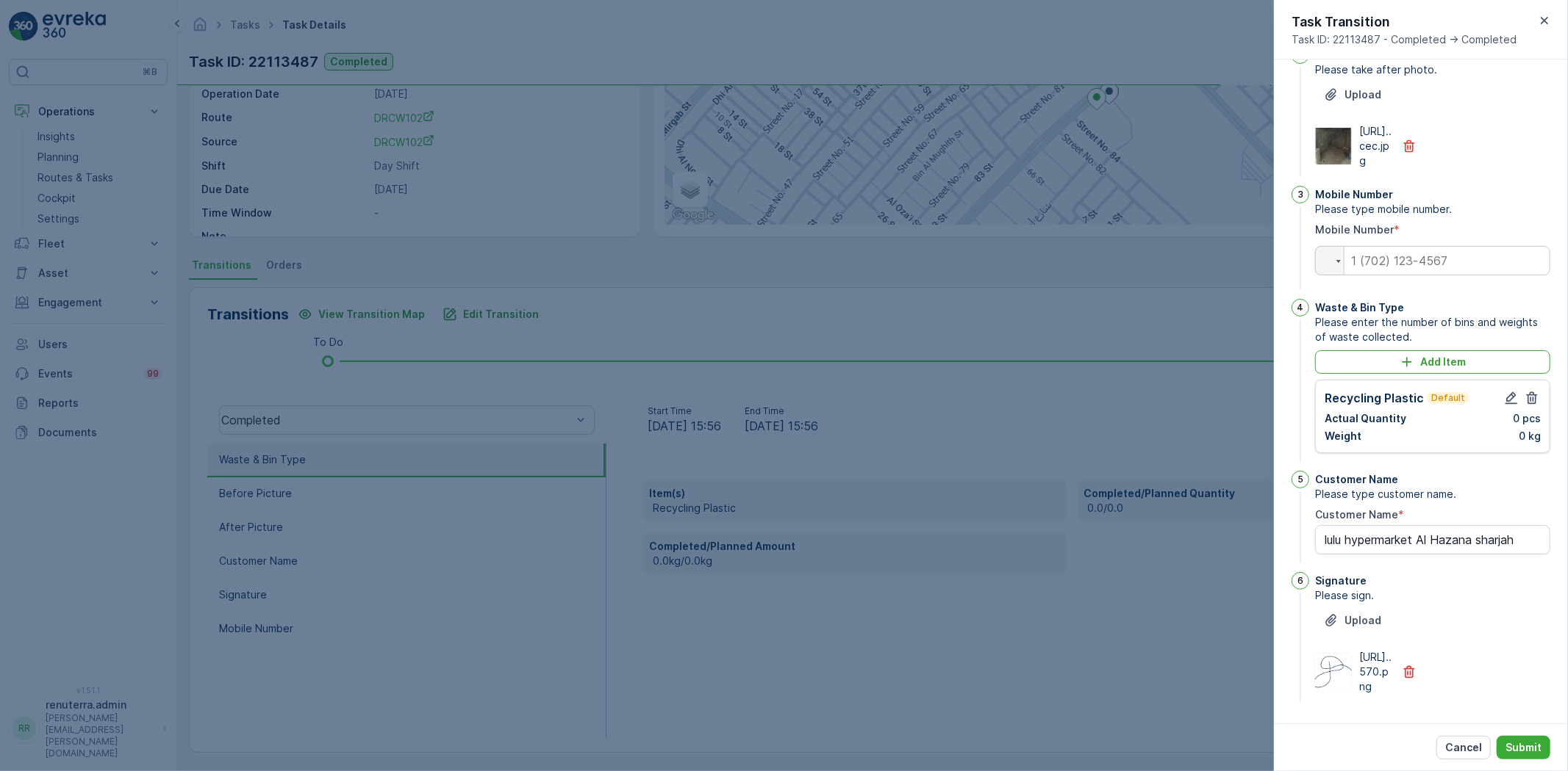
type Name "lulu hypermarket Al Hazana sharjah"
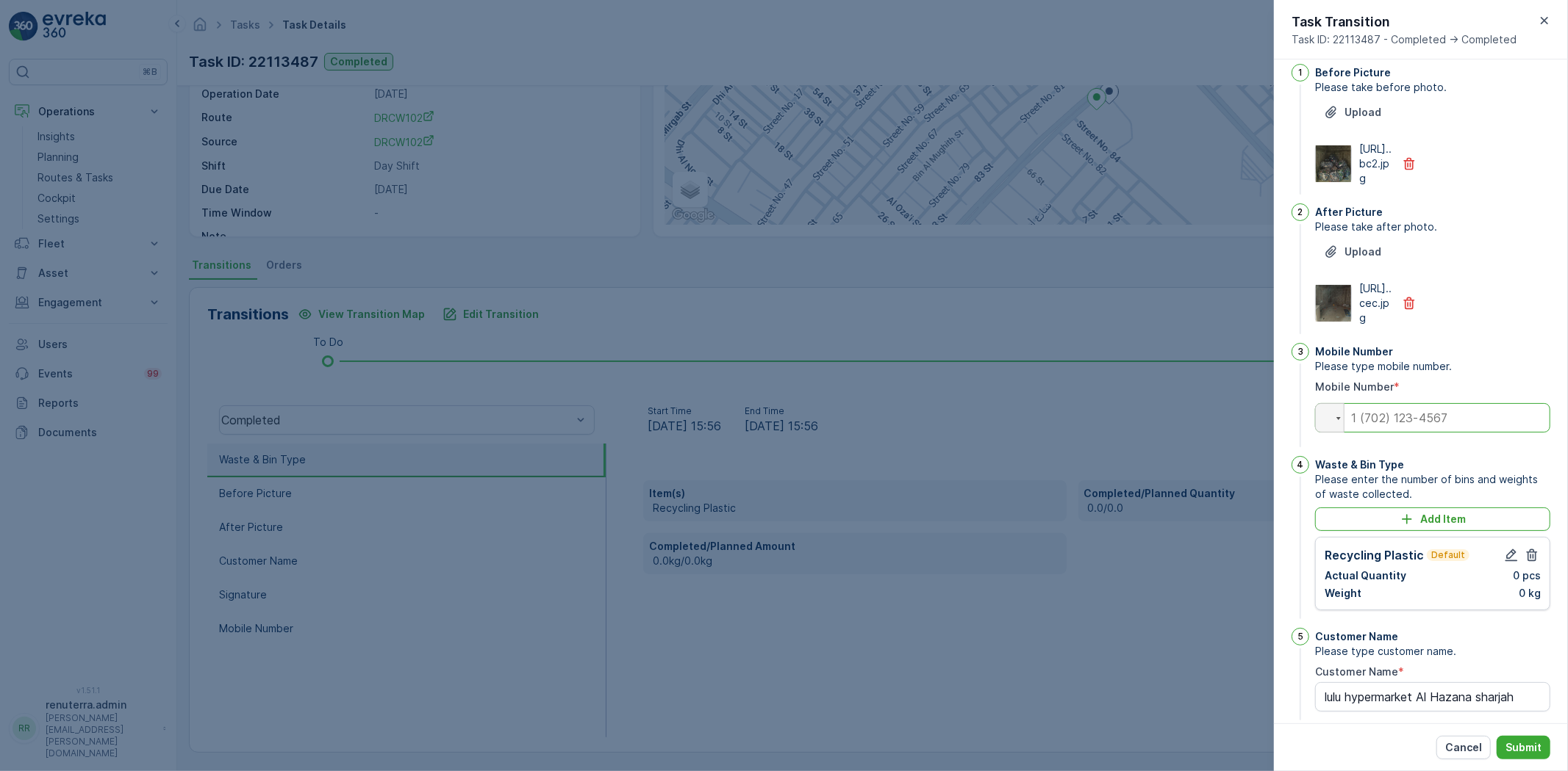
click at [1451, 432] on input "tel" at bounding box center [1432, 417] width 235 height 29
paste input "0554170088"
type input "0554170088"
type Name "lulu hypermarket Al Hazana sharjah"
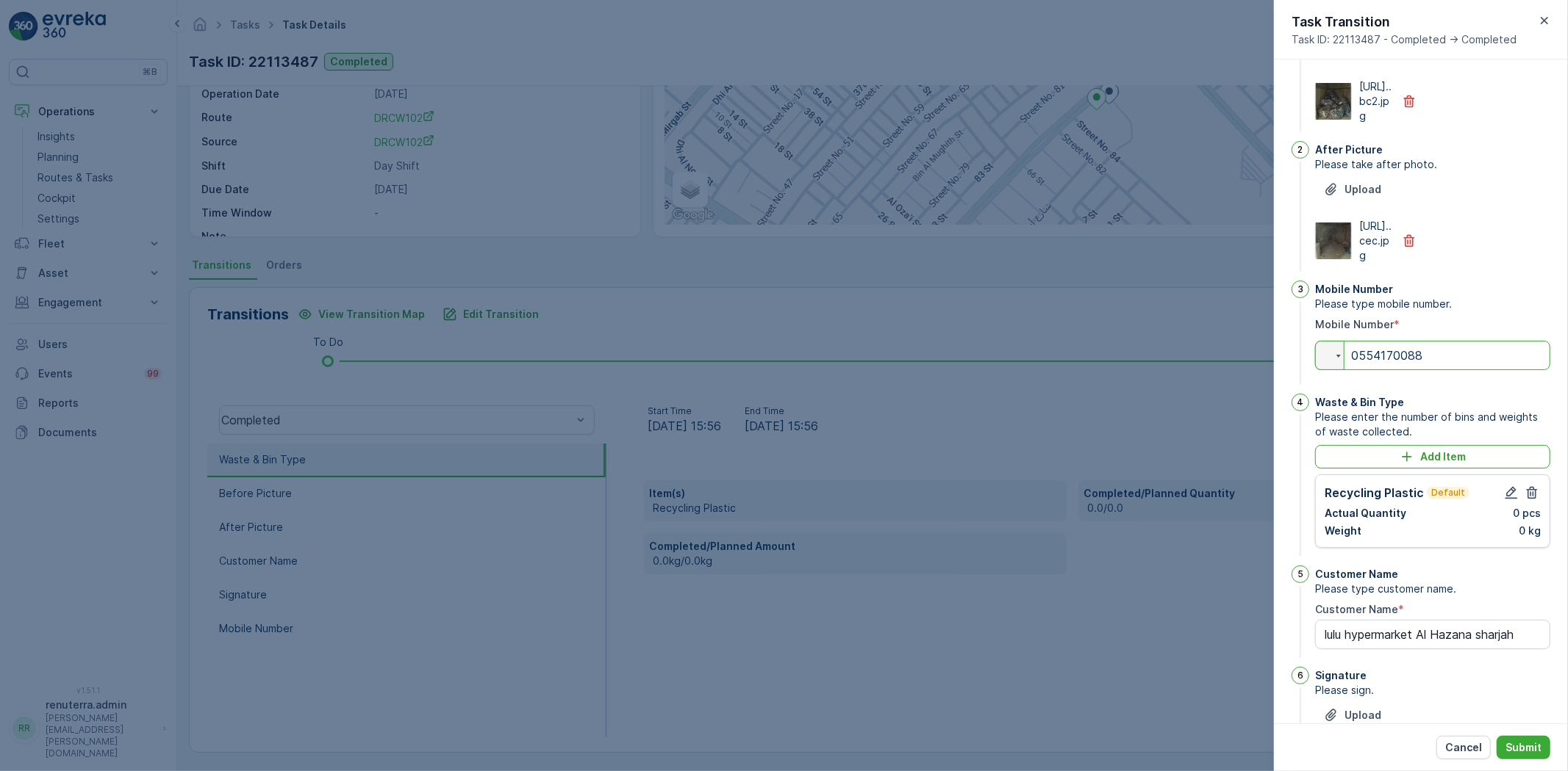
scroll to position [245, 0]
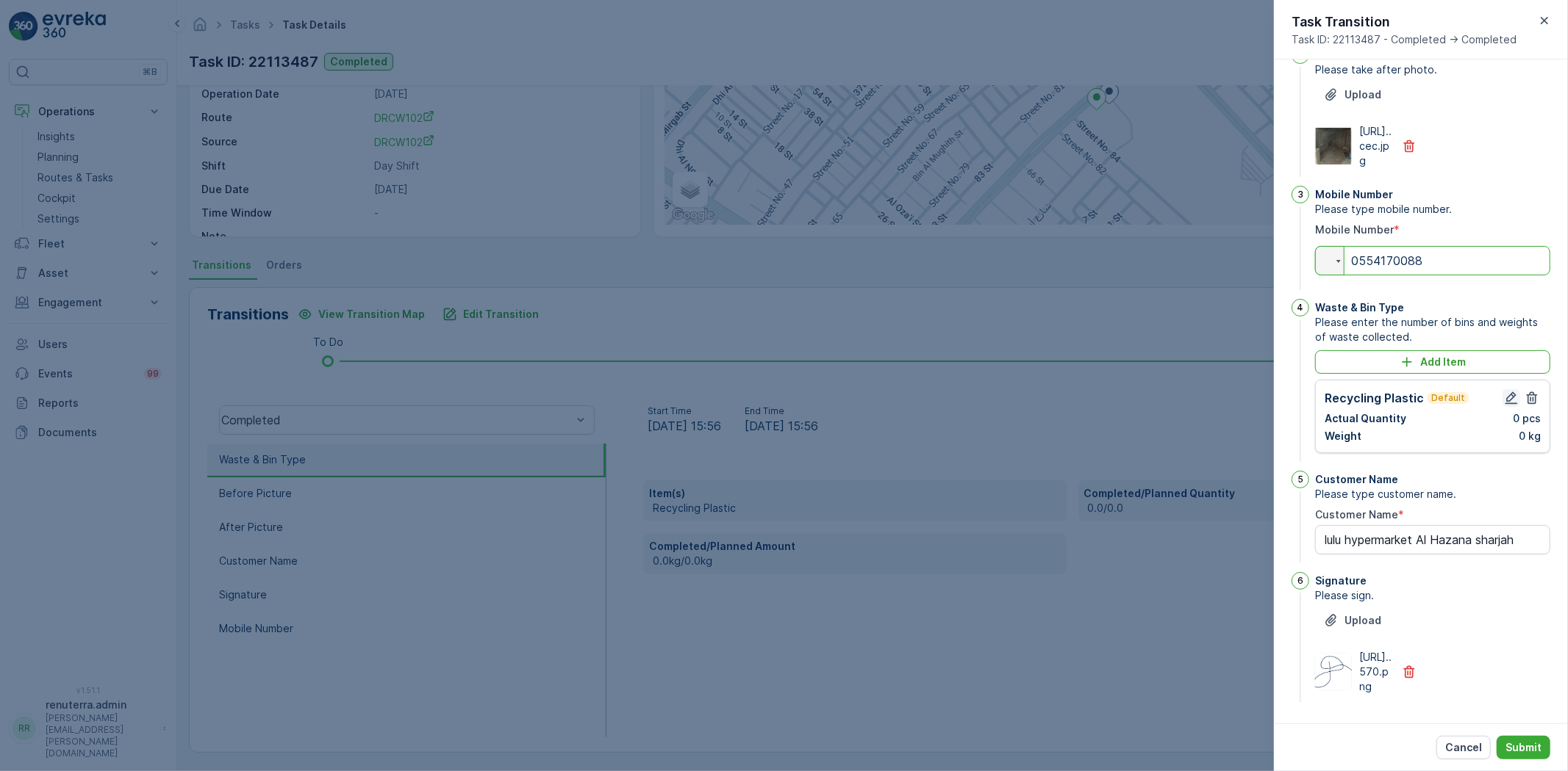
type input "0554170088"
click at [1505, 392] on icon "button" at bounding box center [1511, 398] width 13 height 13
type Name "lulu hypermarket Al Hazana sharjah"
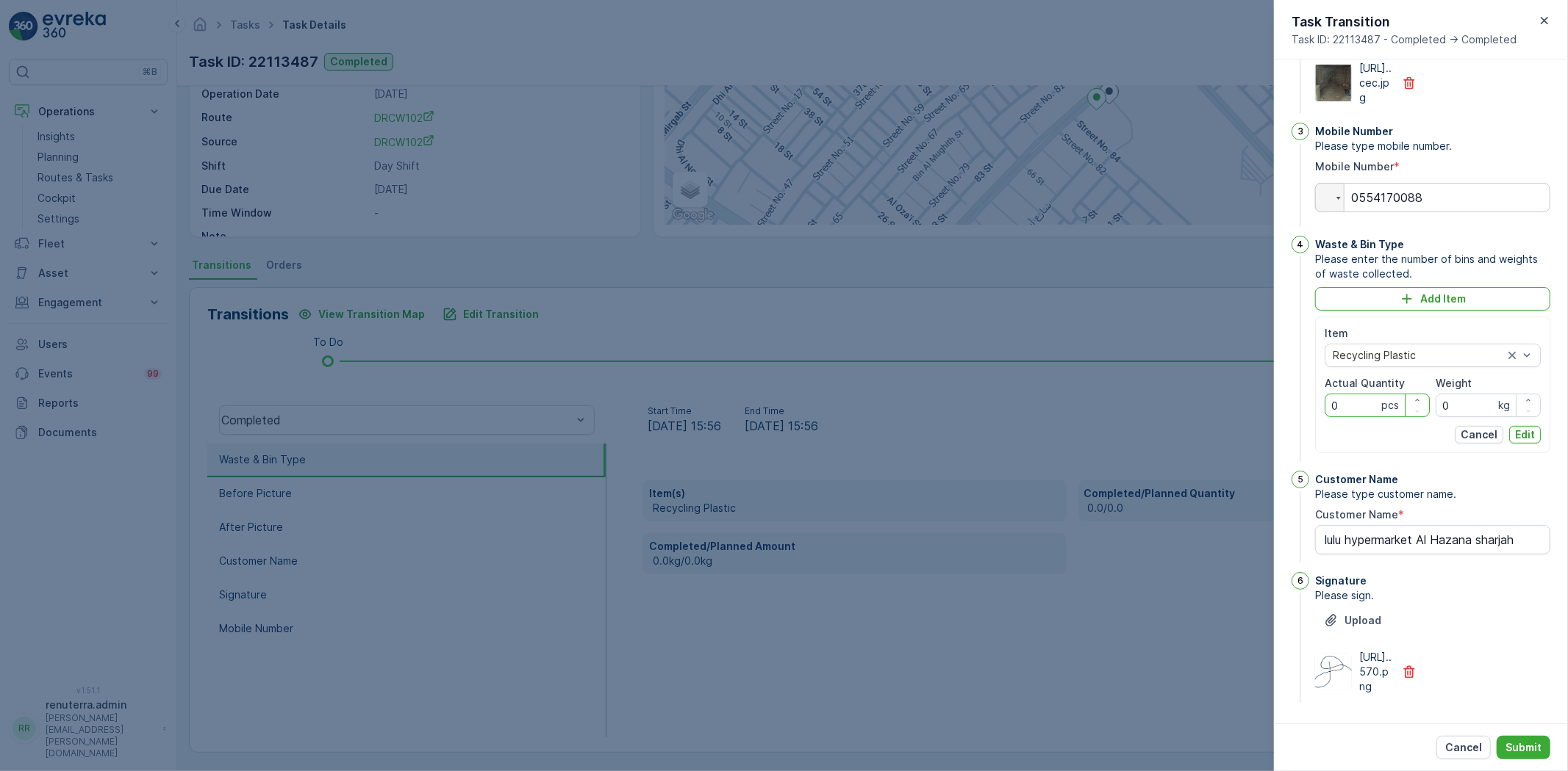
click at [1365, 417] on Quantity "0" at bounding box center [1377, 406] width 105 height 23
type Quantity "9"
click at [1463, 417] on input "0" at bounding box center [1489, 406] width 105 height 23
type input "63"
click at [1537, 444] on button "Edit" at bounding box center [1524, 434] width 32 height 18
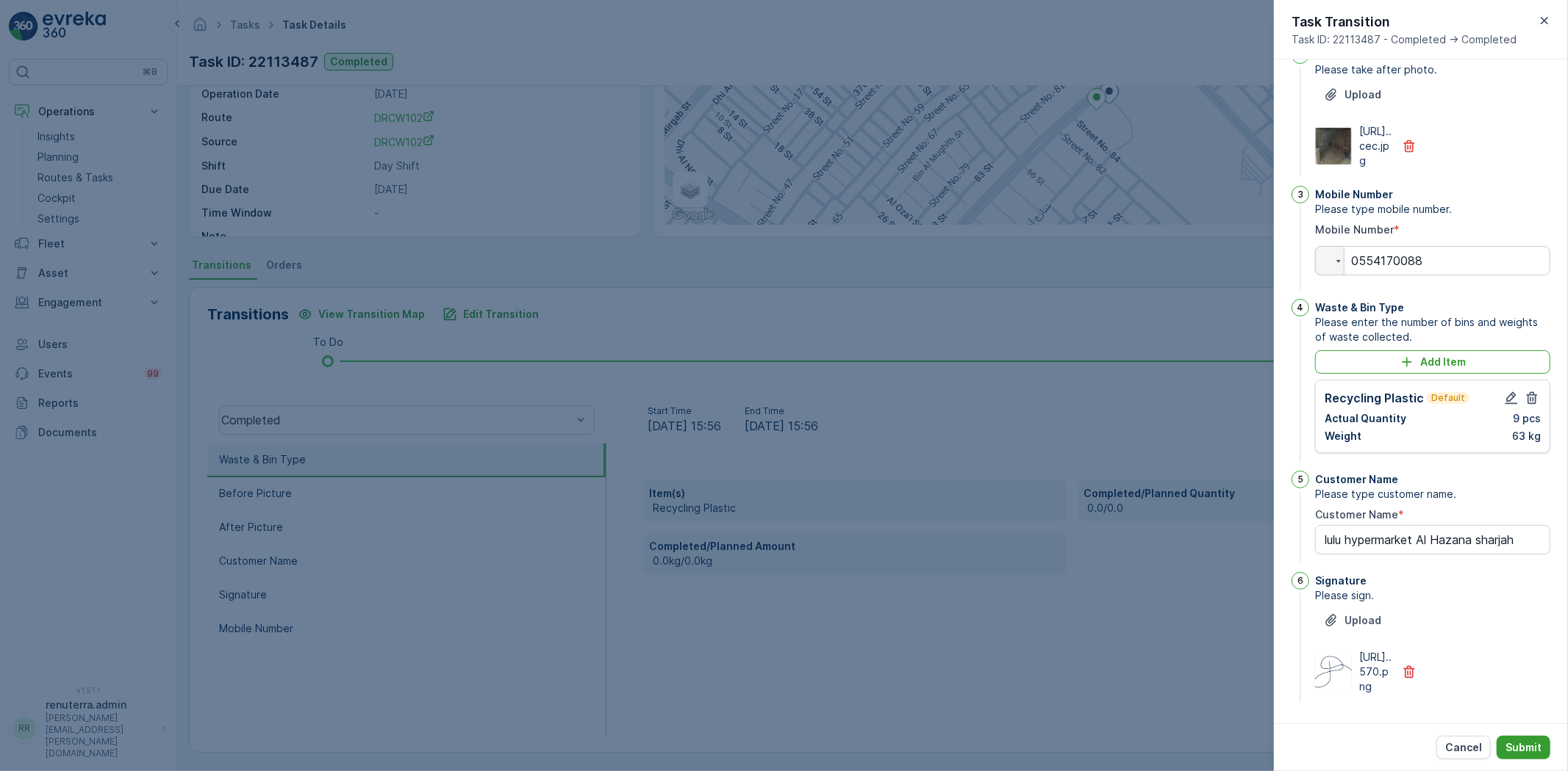
click at [1518, 740] on p "Submit" at bounding box center [1523, 748] width 36 height 15
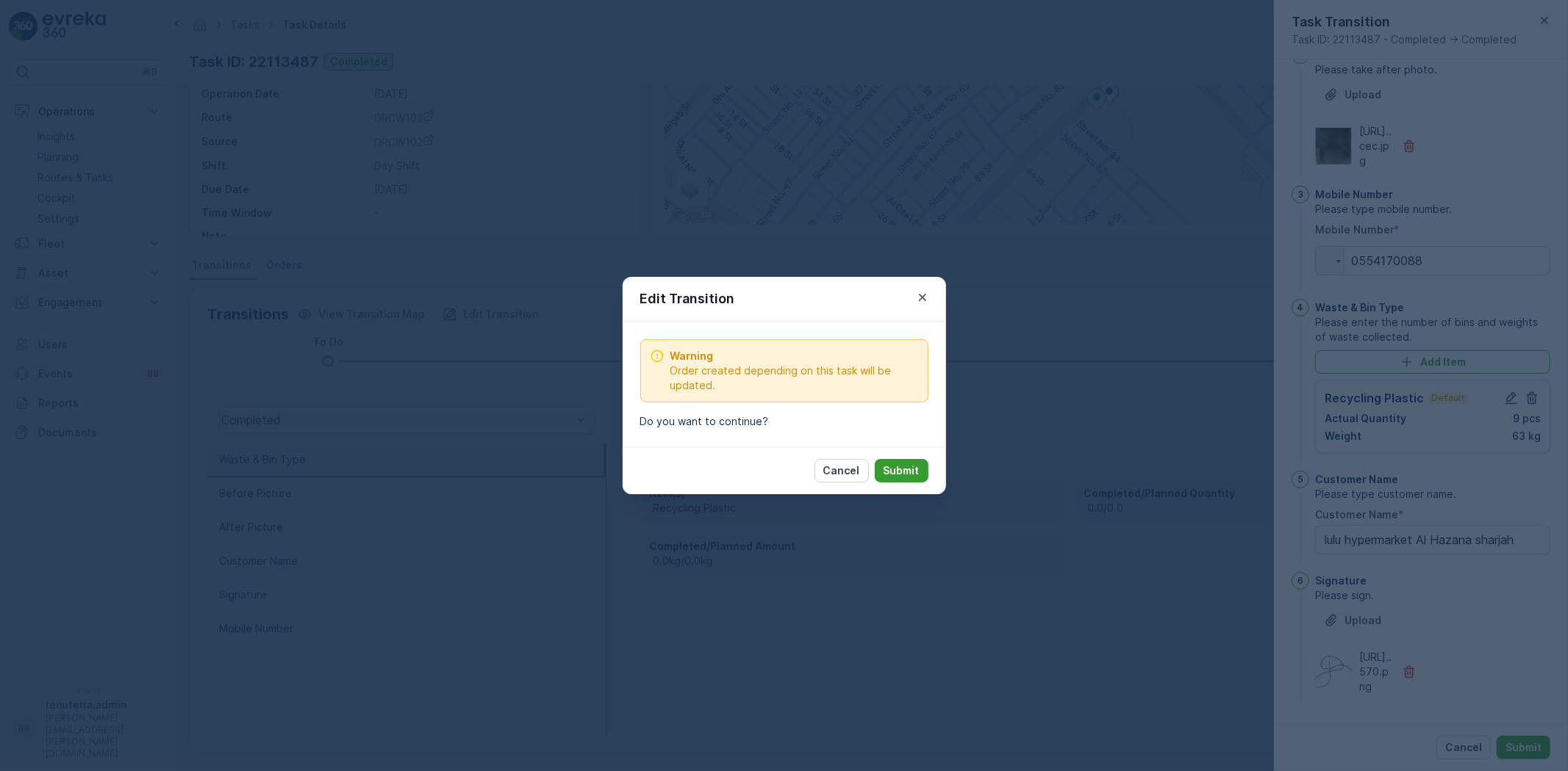
click at [893, 464] on p "Submit" at bounding box center [901, 471] width 36 height 15
type Name "lulu hypermarket Al Hazana sharjah"
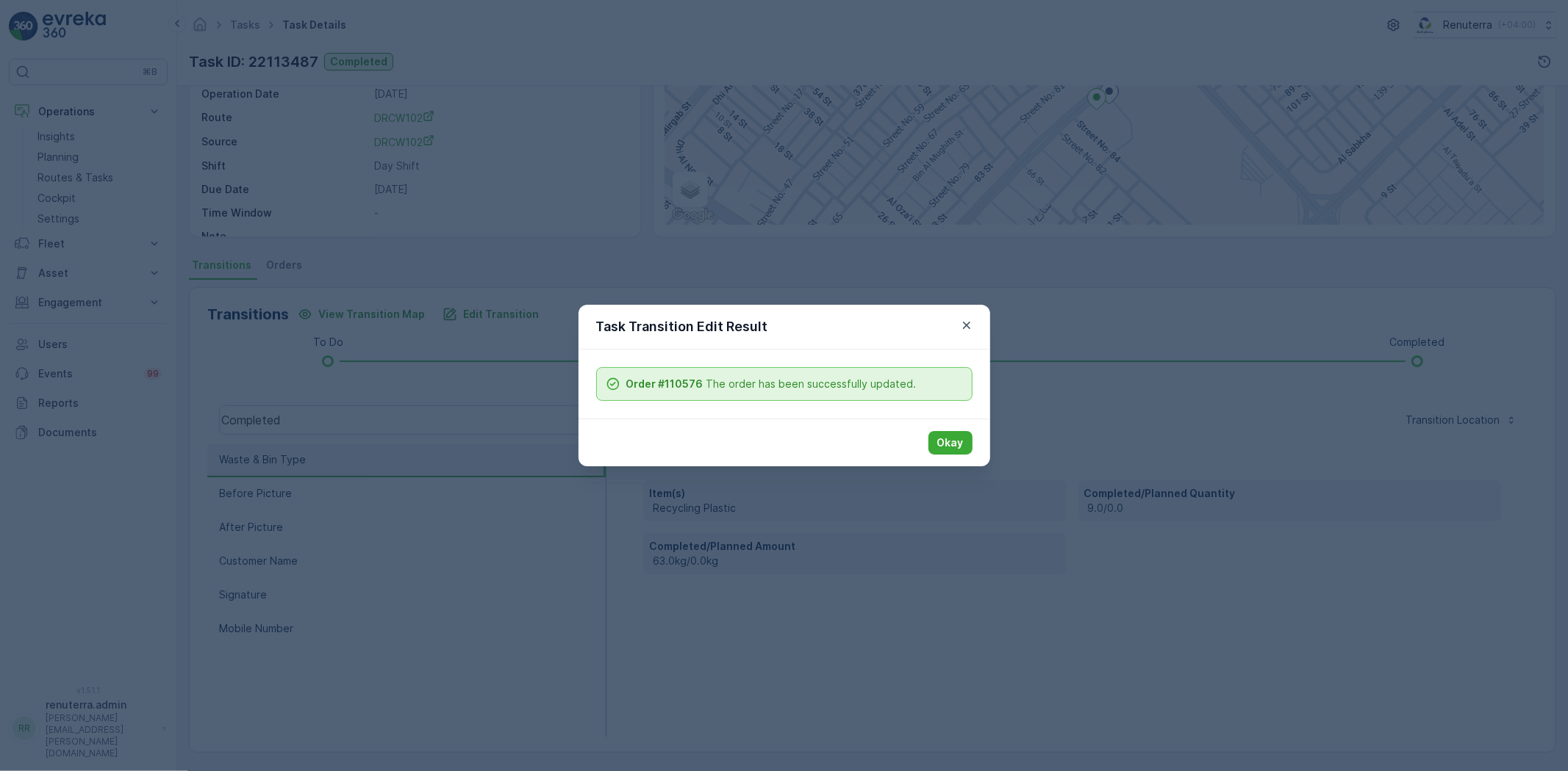
click at [957, 436] on p "Okay" at bounding box center [951, 443] width 27 height 15
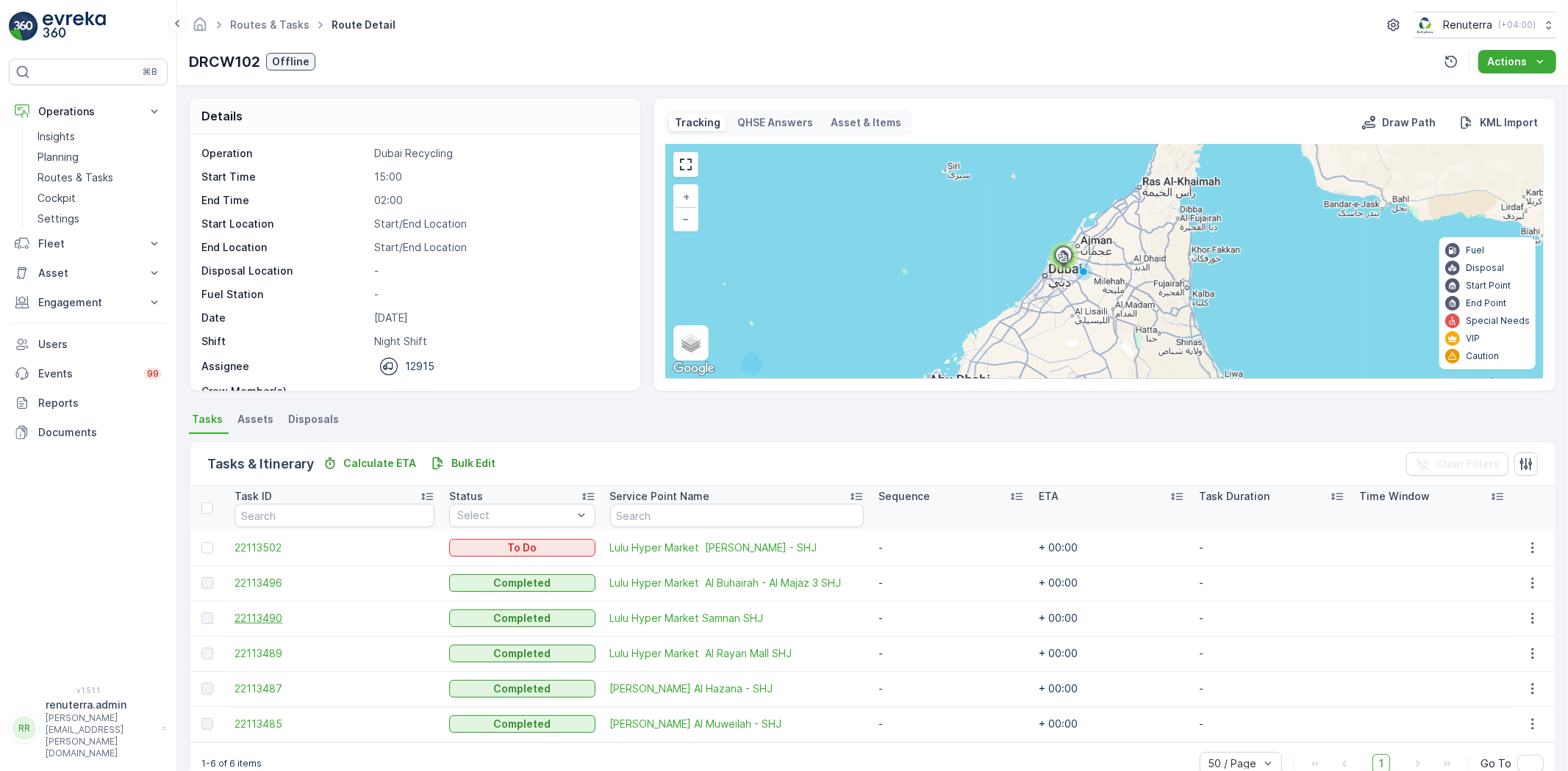
click at [260, 615] on span "22113490" at bounding box center [334, 619] width 200 height 15
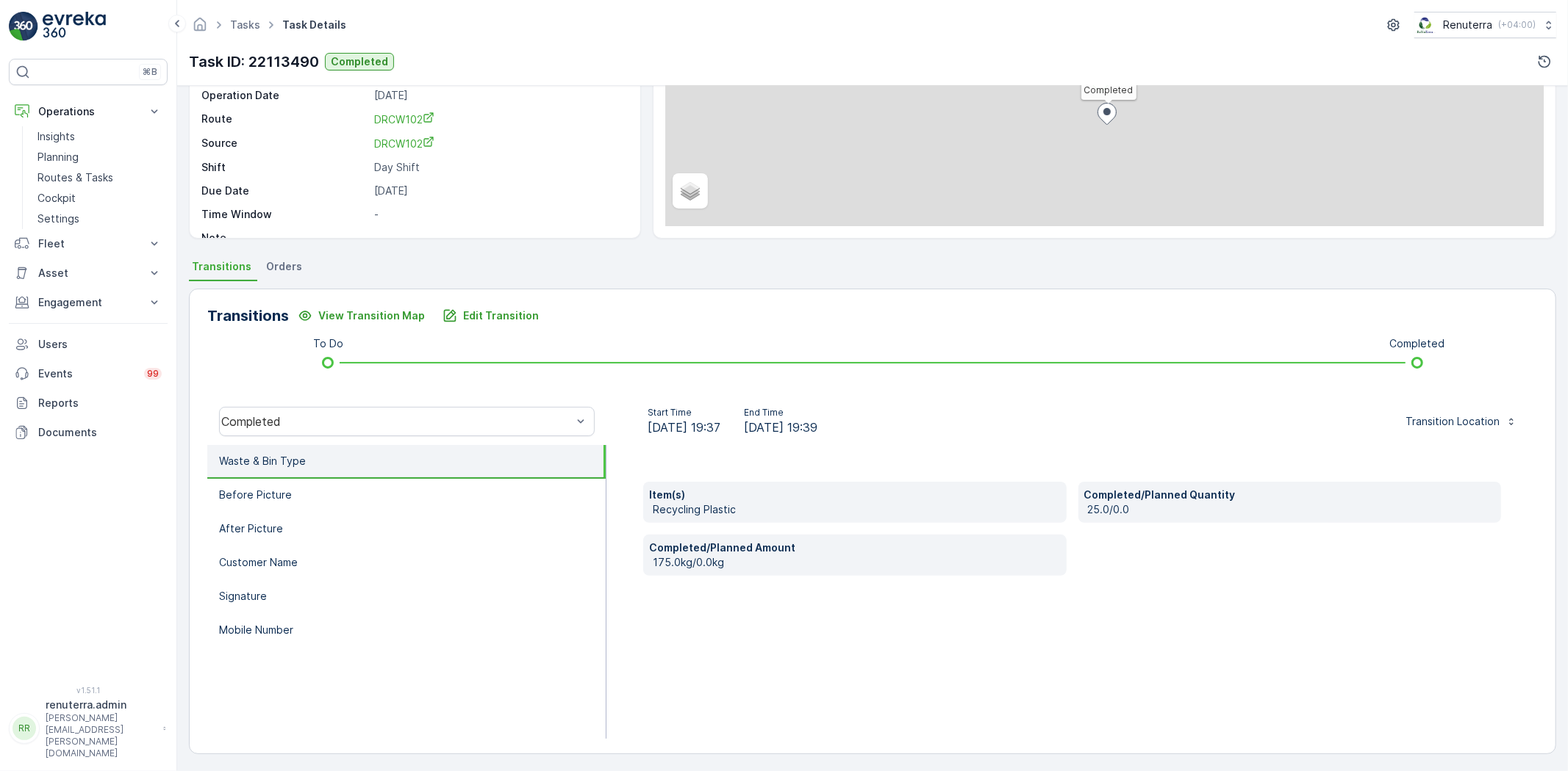
scroll to position [154, 0]
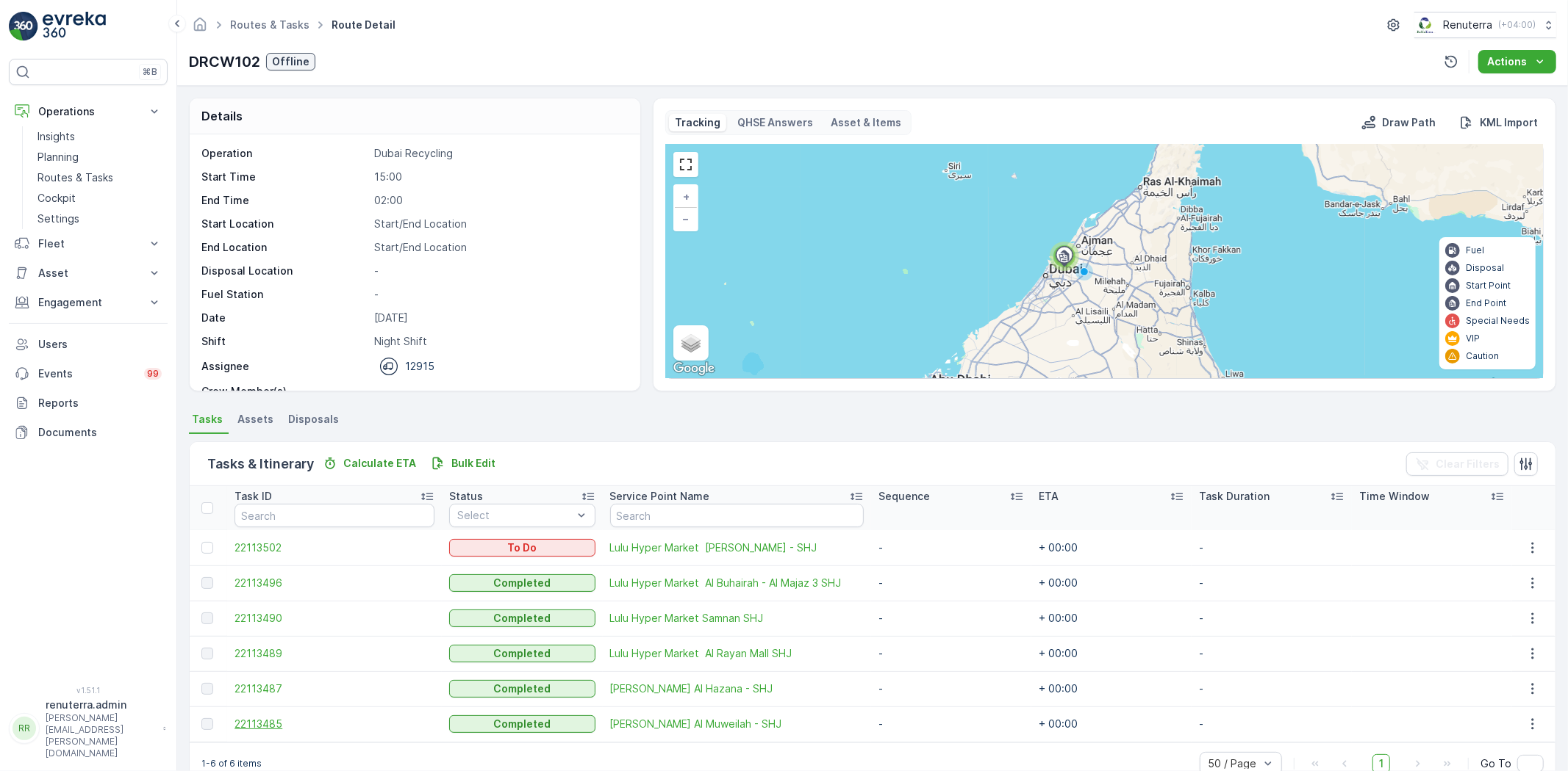
click at [284, 725] on span "22113485" at bounding box center [334, 724] width 200 height 15
